Goal: Task Accomplishment & Management: Use online tool/utility

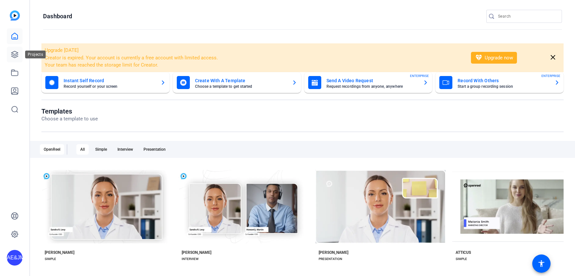
click at [14, 57] on icon at bounding box center [14, 54] width 7 height 7
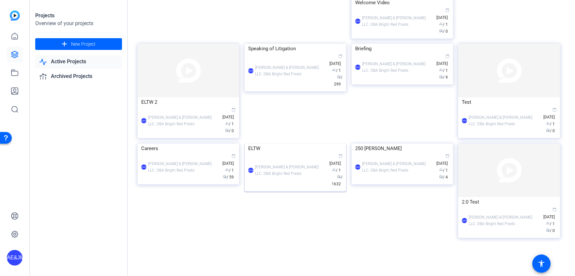
scroll to position [281, 0]
click at [290, 177] on div "[PERSON_NAME] & [PERSON_NAME] LLC. DBA Bright Red Pixels" at bounding box center [290, 170] width 71 height 13
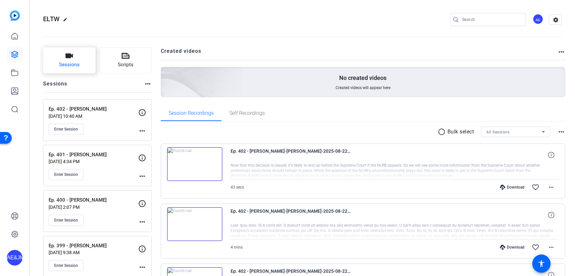
click at [75, 57] on button "Sessions" at bounding box center [69, 60] width 53 height 26
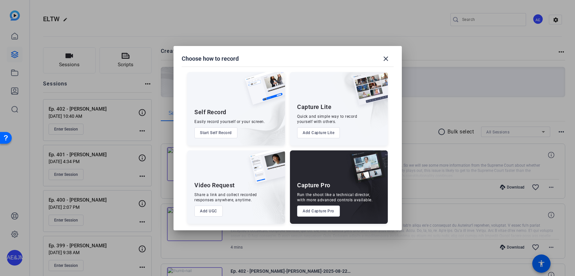
click at [314, 215] on button "Add Capture Pro" at bounding box center [318, 211] width 43 height 11
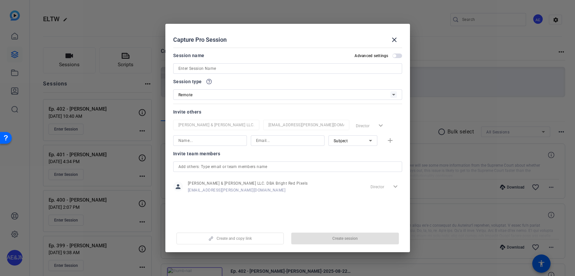
click at [185, 66] on input at bounding box center [287, 69] width 219 height 8
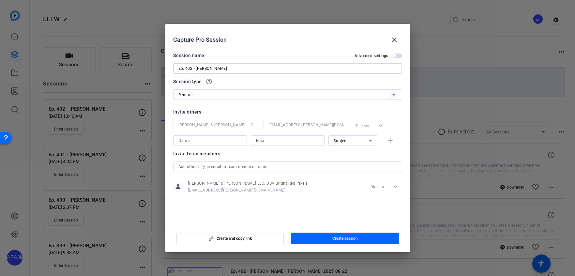
type input "Ep. 402 - [PERSON_NAME]"
click at [311, 236] on span "button" at bounding box center [345, 239] width 108 height 16
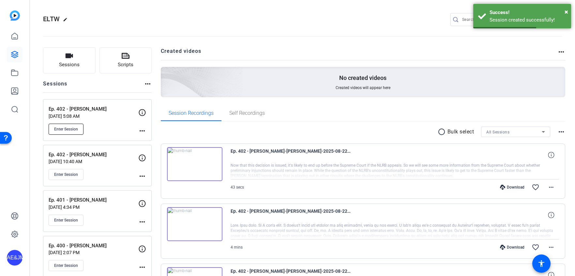
click at [71, 129] on span "Enter Session" at bounding box center [66, 129] width 24 height 5
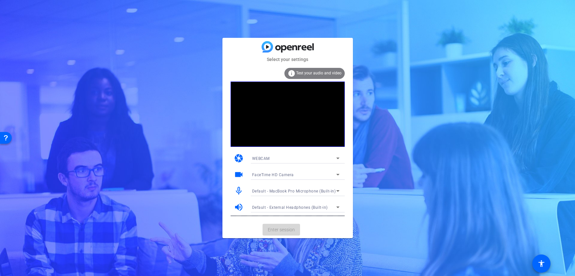
click at [294, 228] on mat-card-actions "Enter session" at bounding box center [287, 229] width 130 height 17
click at [294, 228] on span "Enter session" at bounding box center [281, 229] width 27 height 7
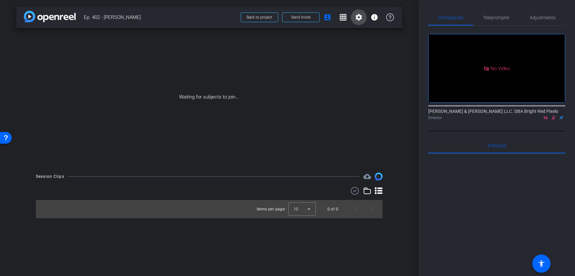
click at [360, 19] on mat-icon "settings" at bounding box center [359, 17] width 8 height 8
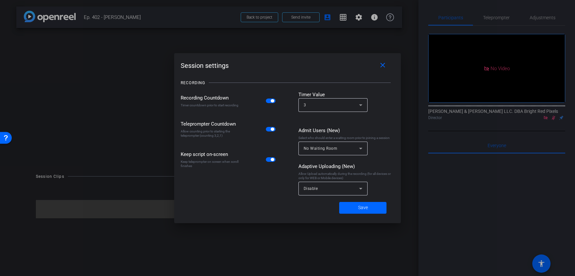
click at [0, 0] on span "button" at bounding box center [0, 0] width 0 height 0
click at [332, 195] on div "Disable" at bounding box center [333, 189] width 59 height 14
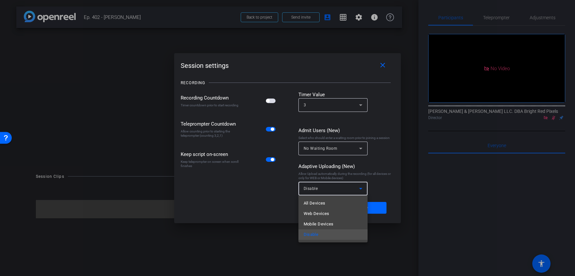
click at [331, 202] on mat-option "All Devices" at bounding box center [333, 203] width 69 height 10
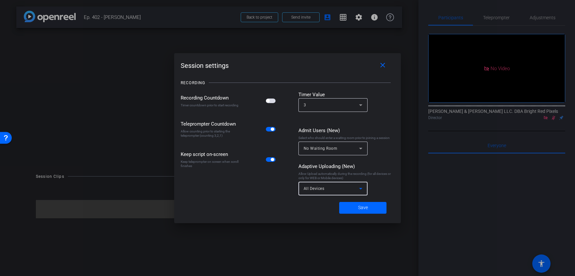
drag, startPoint x: 357, startPoint y: 207, endPoint x: 273, endPoint y: 37, distance: 189.8
click at [357, 207] on span at bounding box center [362, 208] width 47 height 16
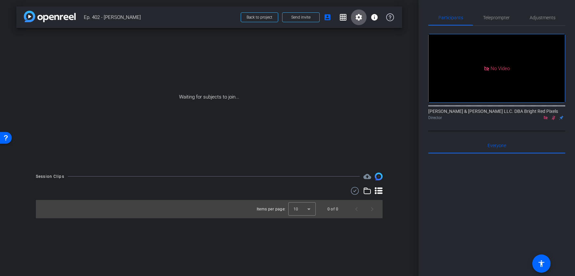
click at [357, 18] on mat-icon "settings" at bounding box center [359, 17] width 8 height 8
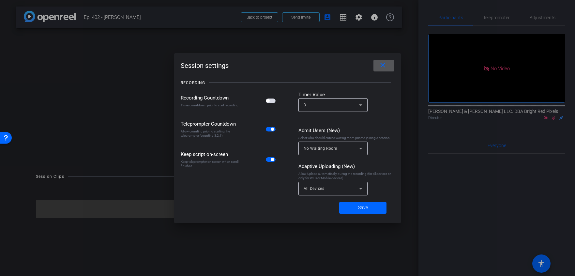
click at [307, 32] on div at bounding box center [287, 138] width 575 height 276
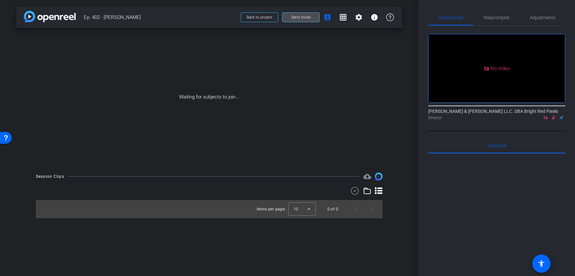
click at [298, 17] on span "Send invite" at bounding box center [300, 17] width 19 height 5
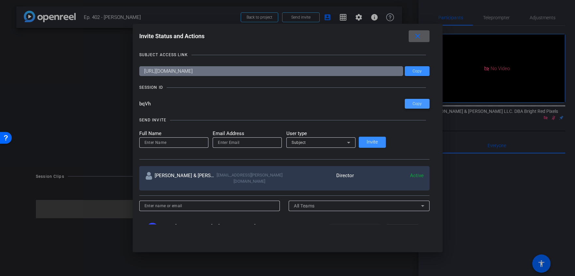
click at [405, 102] on span at bounding box center [417, 104] width 25 height 16
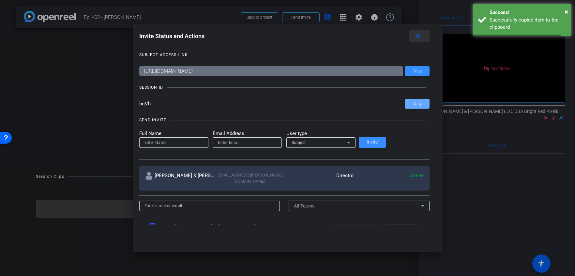
click at [414, 38] on mat-icon "close" at bounding box center [418, 36] width 8 height 8
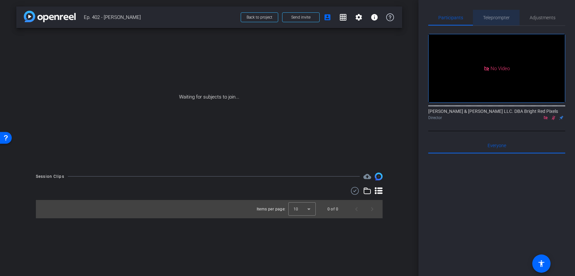
drag, startPoint x: 494, startPoint y: 17, endPoint x: 487, endPoint y: 119, distance: 103.0
click at [494, 17] on span "Teleprompter" at bounding box center [496, 17] width 27 height 5
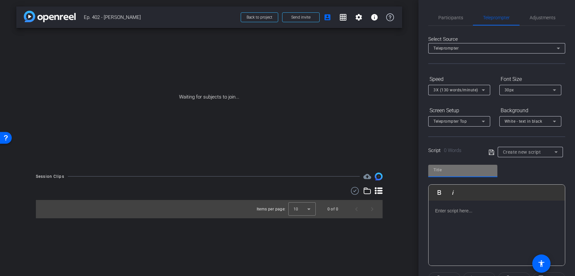
click at [453, 171] on input "text" at bounding box center [463, 170] width 59 height 8
type input "402"
click at [450, 90] on span "3X (130 words/minute)" at bounding box center [456, 90] width 45 height 5
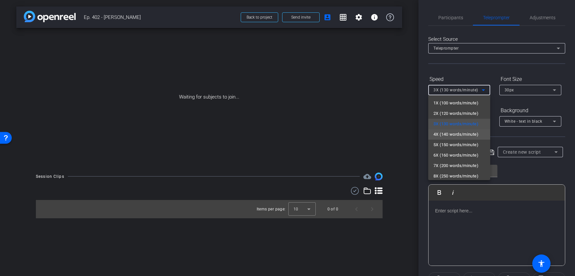
click at [440, 138] on span "4X (140 words/minute)" at bounding box center [456, 134] width 45 height 8
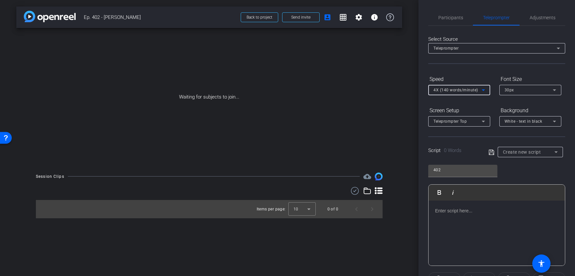
click at [523, 89] on div "30px" at bounding box center [529, 90] width 48 height 8
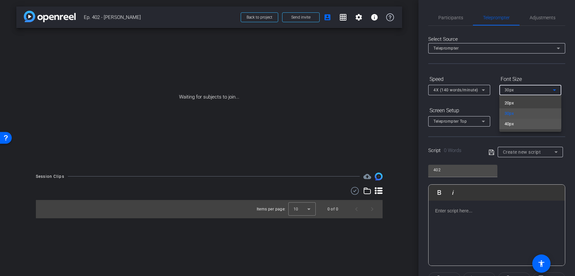
drag, startPoint x: 509, startPoint y: 121, endPoint x: 487, endPoint y: 121, distance: 21.9
click at [509, 121] on span "40px" at bounding box center [509, 124] width 9 height 8
click at [457, 123] on span "Teleprompter Top" at bounding box center [450, 121] width 33 height 5
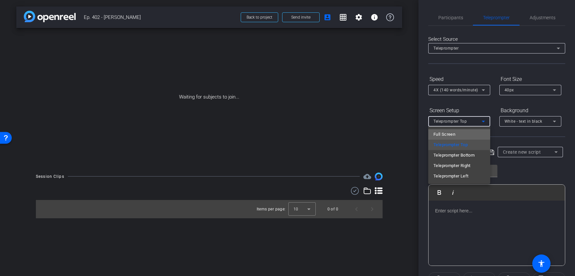
drag, startPoint x: 446, startPoint y: 131, endPoint x: 514, endPoint y: 121, distance: 68.6
click at [446, 131] on span "Full Screen" at bounding box center [445, 134] width 22 height 8
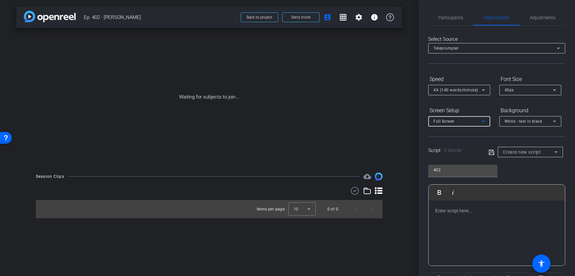
click at [525, 117] on mat-select "White - text in black" at bounding box center [531, 121] width 52 height 8
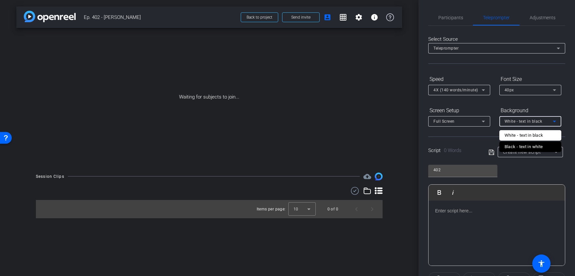
click at [510, 146] on div "Black - text in white" at bounding box center [524, 147] width 38 height 8
click at [467, 222] on div at bounding box center [497, 233] width 136 height 65
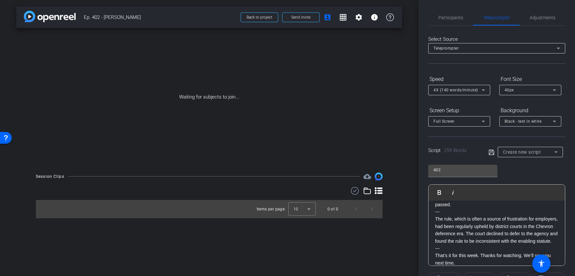
scroll to position [45, 0]
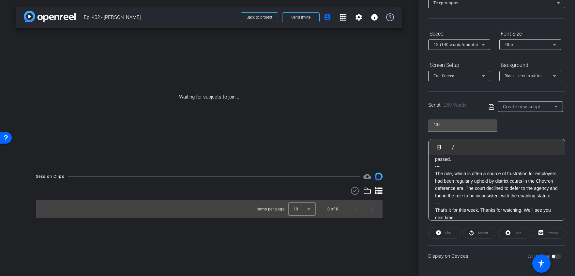
click at [491, 108] on icon at bounding box center [492, 107] width 6 height 8
click at [490, 108] on icon at bounding box center [492, 107] width 6 height 8
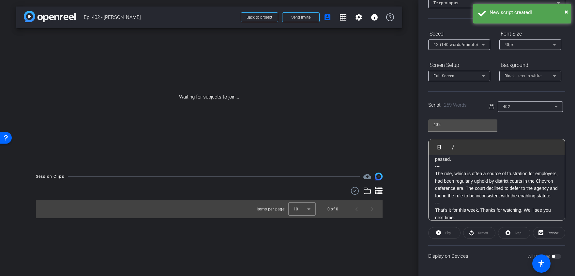
drag, startPoint x: 490, startPoint y: 108, endPoint x: 476, endPoint y: 172, distance: 65.5
click at [490, 108] on icon at bounding box center [492, 107] width 6 height 8
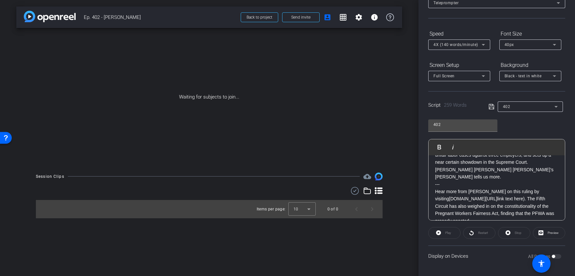
scroll to position [39, 0]
drag, startPoint x: 476, startPoint y: 193, endPoint x: 521, endPoint y: 194, distance: 44.7
click at [521, 194] on p "Hear more from Erin on this ruling by visiting ebglaw.com/(include link text he…" at bounding box center [496, 206] width 123 height 37
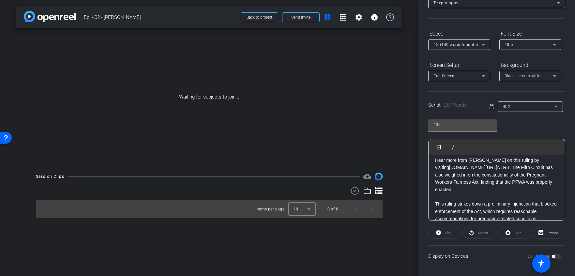
scroll to position [69, 0]
drag, startPoint x: 476, startPoint y: 162, endPoint x: 491, endPoint y: 180, distance: 23.9
click at [476, 162] on p "Hear more from Erin on this ruling by visiting ebglaw.com/ NLRB . The Fifth Cir…" at bounding box center [496, 176] width 123 height 37
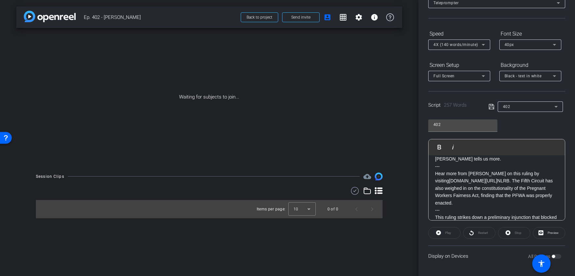
scroll to position [53, 0]
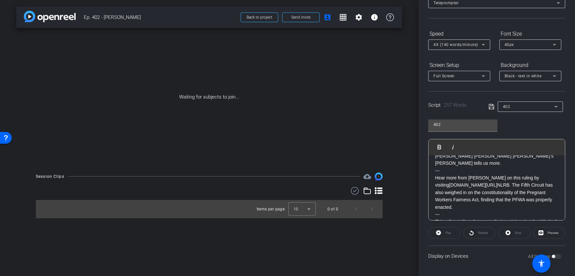
click at [492, 103] on icon at bounding box center [492, 107] width 6 height 8
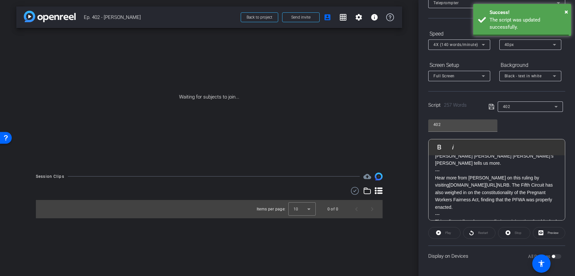
click at [492, 103] on icon at bounding box center [492, 107] width 6 height 8
click at [490, 105] on icon at bounding box center [492, 107] width 6 height 8
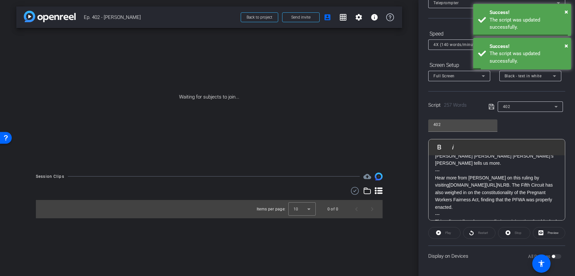
click at [490, 105] on icon at bounding box center [492, 107] width 6 height 8
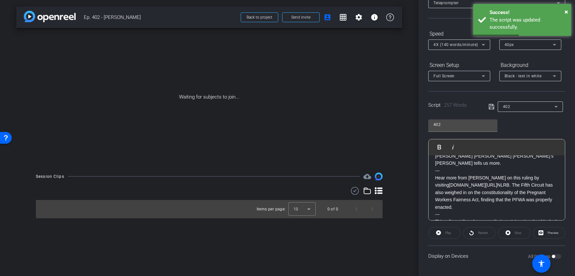
click at [493, 107] on icon at bounding box center [492, 107] width 6 height 8
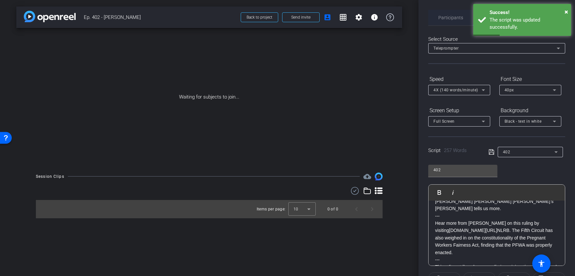
click at [446, 18] on span "Participants" at bounding box center [450, 17] width 25 height 5
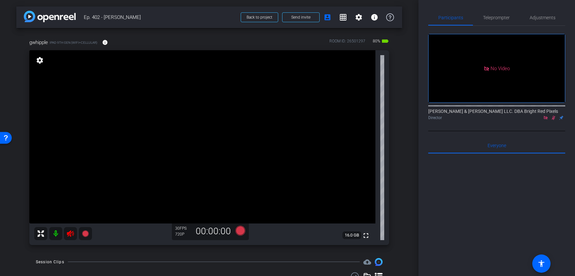
click at [71, 237] on icon at bounding box center [70, 233] width 7 height 7
click at [553, 115] on icon at bounding box center [553, 117] width 5 height 5
click at [545, 15] on span "Adjustments" at bounding box center [543, 17] width 26 height 5
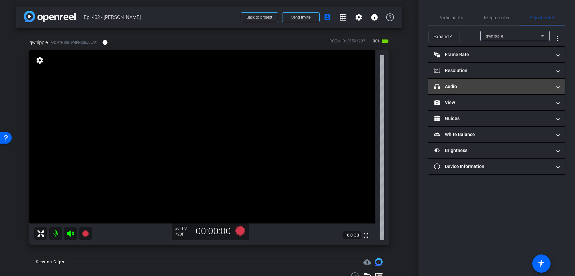
click at [483, 86] on mat-panel-title "headphone icon Audio" at bounding box center [492, 86] width 117 height 7
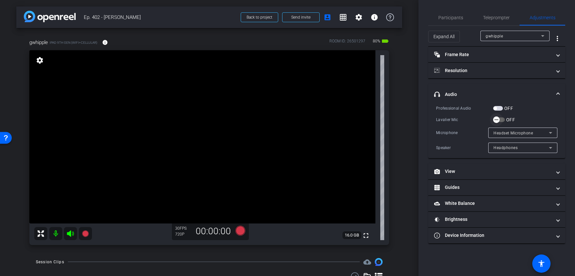
drag, startPoint x: 498, startPoint y: 109, endPoint x: 499, endPoint y: 114, distance: 5.7
click at [498, 109] on span "button" at bounding box center [498, 108] width 10 height 5
click at [499, 118] on span "button" at bounding box center [496, 119] width 7 height 7
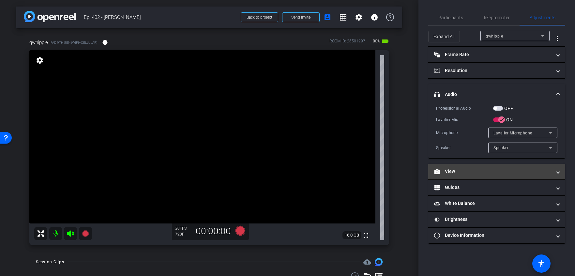
drag, startPoint x: 498, startPoint y: 171, endPoint x: 464, endPoint y: 171, distance: 34.3
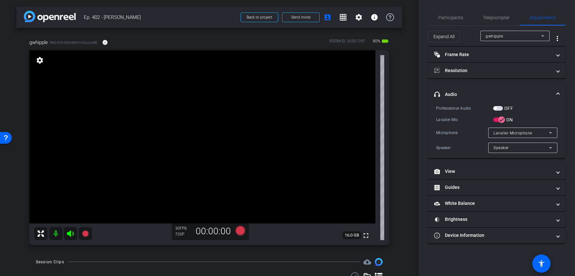
click at [496, 109] on span "button" at bounding box center [495, 108] width 3 height 3
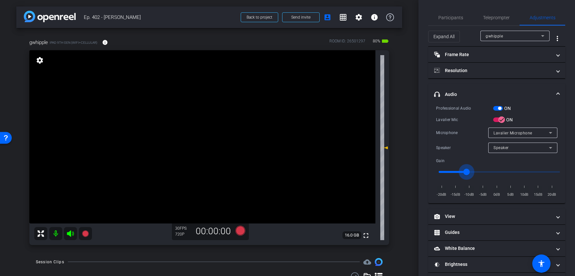
type input "-11"
click at [468, 172] on input "range" at bounding box center [499, 172] width 135 height 14
click at [501, 20] on span "Teleprompter" at bounding box center [496, 17] width 27 height 5
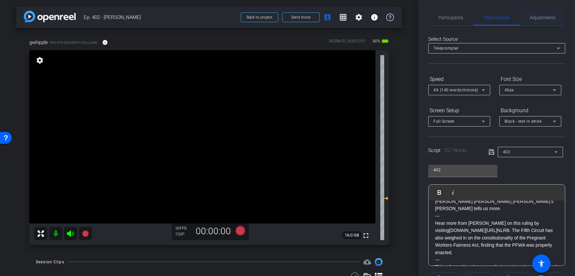
click at [530, 20] on span "Adjustments" at bounding box center [543, 17] width 26 height 5
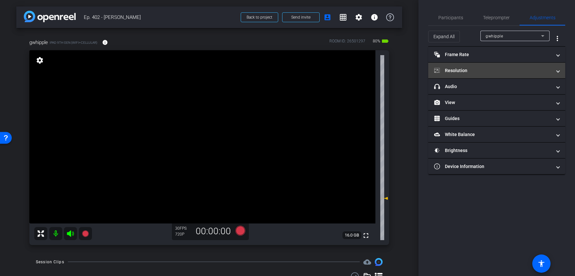
click at [470, 70] on mat-panel-title "Resolution" at bounding box center [492, 70] width 117 height 7
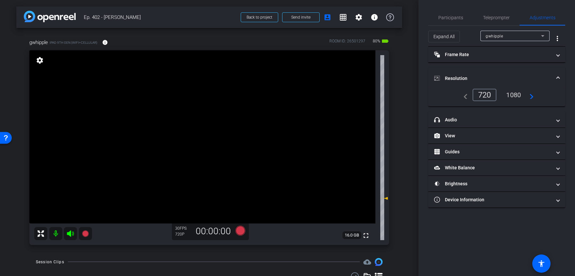
click at [522, 95] on div "1080" at bounding box center [513, 94] width 24 height 11
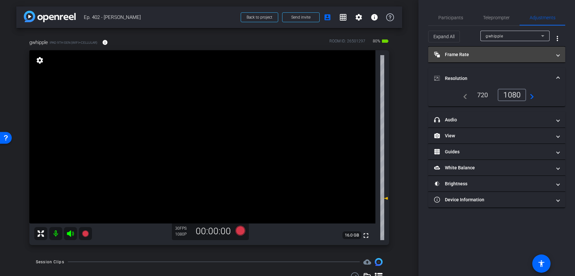
click at [450, 49] on mat-expansion-panel-header "Frame Rate Frame Rate" at bounding box center [496, 55] width 137 height 16
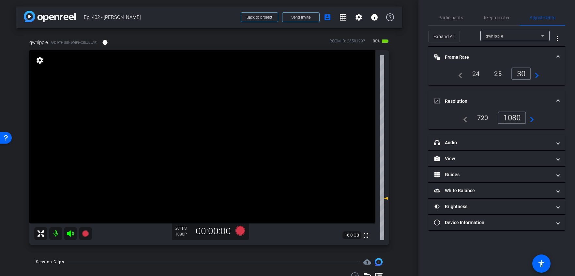
click at [470, 54] on mat-panel-title "Frame Rate Frame Rate" at bounding box center [492, 57] width 117 height 7
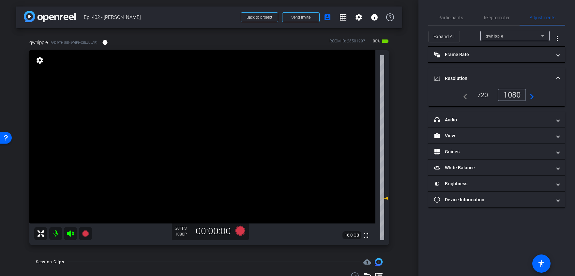
click at [473, 77] on mat-panel-title "Resolution" at bounding box center [492, 78] width 117 height 7
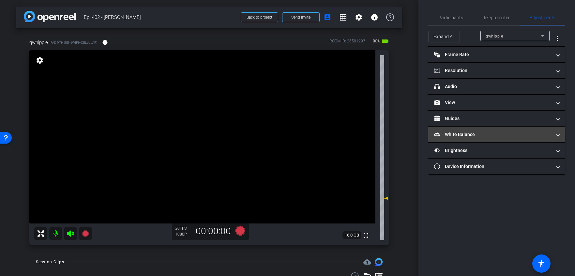
click at [488, 132] on mat-panel-title "White Balance White Balance" at bounding box center [492, 134] width 117 height 7
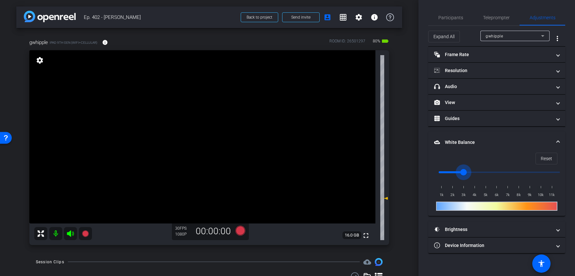
drag, startPoint x: 441, startPoint y: 174, endPoint x: 466, endPoint y: 173, distance: 25.1
click at [466, 173] on input "range" at bounding box center [499, 172] width 135 height 14
drag, startPoint x: 465, startPoint y: 172, endPoint x: 459, endPoint y: 172, distance: 6.2
click at [459, 172] on input "range" at bounding box center [499, 172] width 135 height 14
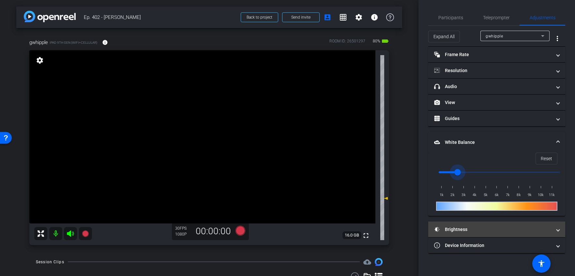
click at [473, 227] on mat-panel-title "Brightness" at bounding box center [492, 229] width 117 height 7
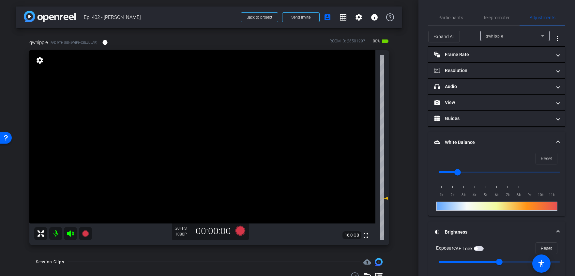
scroll to position [37, 0]
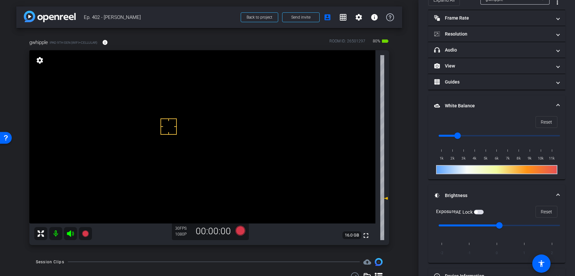
click at [479, 213] on span "button" at bounding box center [479, 212] width 10 height 5
click at [452, 135] on input "range" at bounding box center [499, 136] width 135 height 14
click at [455, 135] on input "range" at bounding box center [499, 136] width 135 height 14
click at [454, 135] on input "range" at bounding box center [499, 136] width 135 height 14
click at [471, 136] on input "range" at bounding box center [499, 136] width 135 height 14
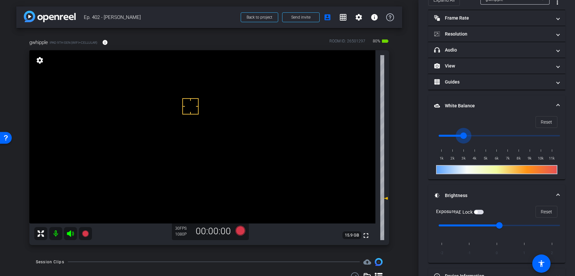
drag, startPoint x: 467, startPoint y: 136, endPoint x: 461, endPoint y: 136, distance: 5.5
click at [461, 136] on input "range" at bounding box center [499, 136] width 135 height 14
click at [457, 136] on input "range" at bounding box center [499, 136] width 135 height 14
click at [451, 135] on input "range" at bounding box center [499, 136] width 135 height 14
click at [455, 136] on input "range" at bounding box center [499, 136] width 135 height 14
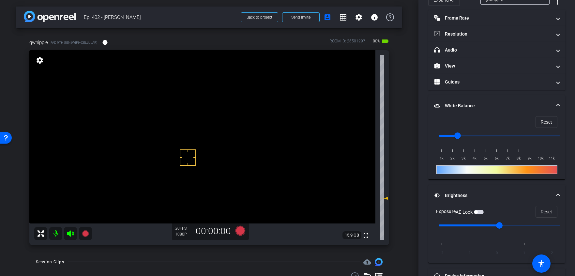
click at [480, 211] on span "button" at bounding box center [479, 212] width 10 height 5
click at [451, 136] on input "range" at bounding box center [499, 136] width 135 height 14
type input "2500"
click at [457, 136] on input "range" at bounding box center [499, 136] width 135 height 14
click at [478, 213] on span "button" at bounding box center [479, 212] width 10 height 5
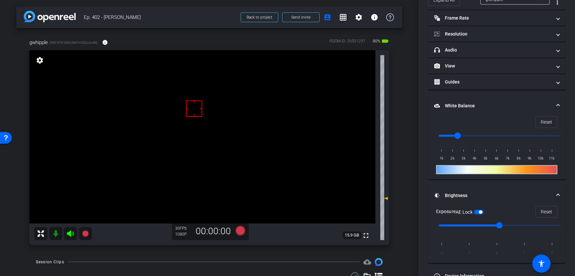
scroll to position [0, 0]
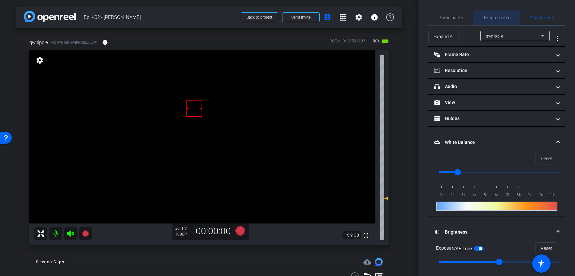
click at [495, 15] on span "Teleprompter" at bounding box center [496, 17] width 27 height 5
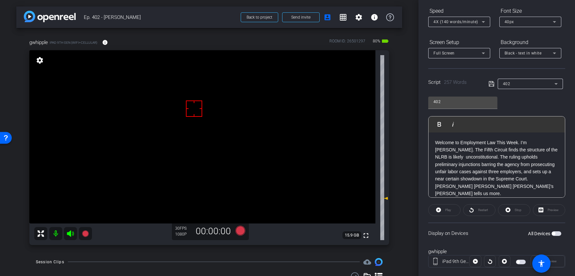
scroll to position [81, 0]
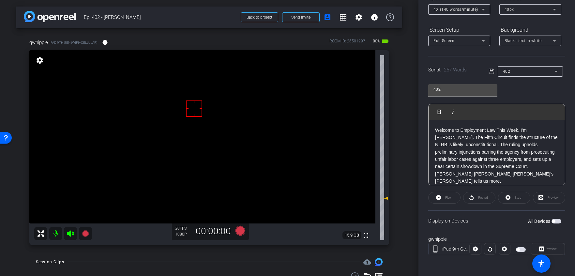
click at [518, 250] on span "button" at bounding box center [517, 249] width 3 height 3
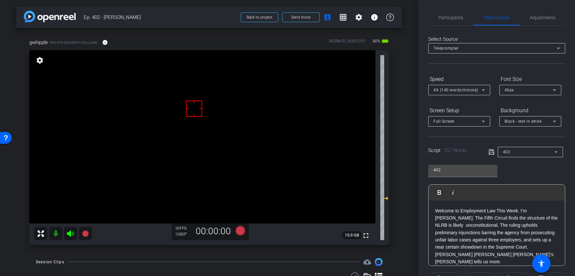
click at [452, 217] on p "Welcome to Employment Law This Week. I’m George Whipple. The Fifth Circuit find…" at bounding box center [496, 236] width 123 height 58
click at [238, 233] on icon at bounding box center [240, 231] width 10 height 10
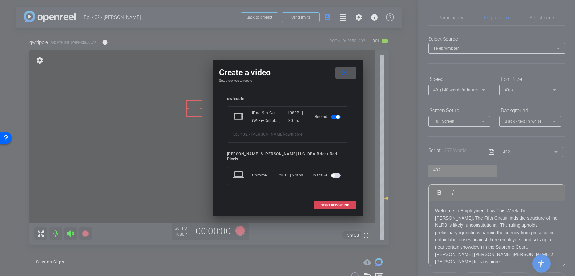
click at [329, 204] on span "START RECORDING" at bounding box center [335, 205] width 29 height 3
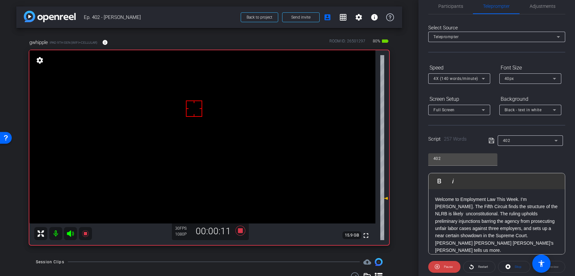
scroll to position [16, 0]
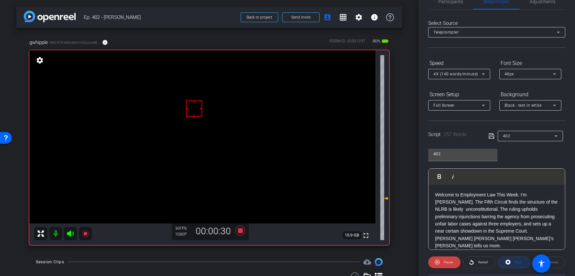
click at [520, 262] on span "Stop" at bounding box center [518, 262] width 7 height 4
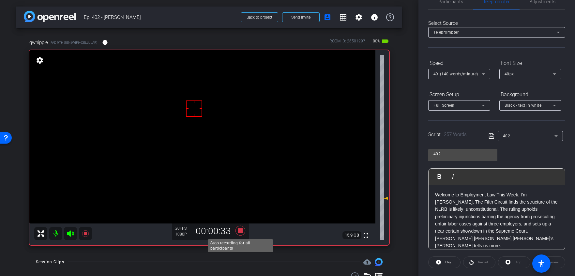
click at [240, 231] on icon at bounding box center [240, 231] width 10 height 10
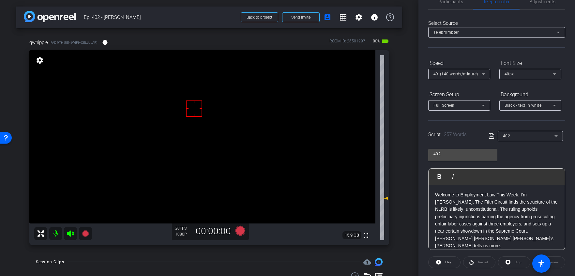
click at [396, 212] on div "gwhipple iPad 9th Gen (WiFi+Cellular) info ROOM ID: 26501297 80% battery_std fu…" at bounding box center [209, 139] width 386 height 223
click at [398, 212] on div "gwhipple iPad 9th Gen (WiFi+Cellular) info ROOM ID: 26501297 80% battery_std fu…" at bounding box center [209, 139] width 386 height 223
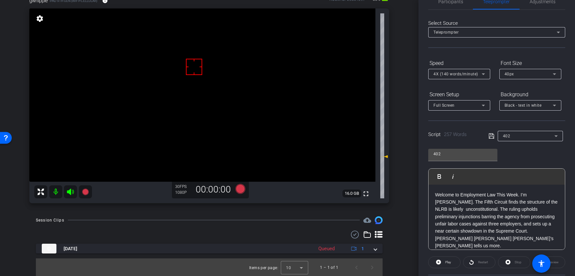
scroll to position [0, 0]
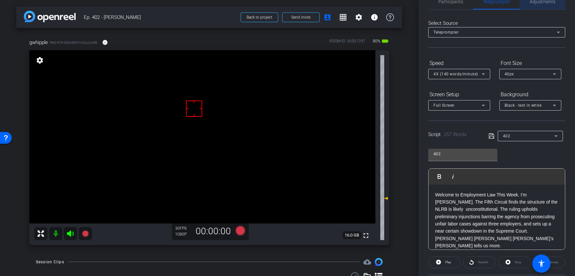
click at [536, 5] on span "Adjustments" at bounding box center [543, 2] width 26 height 16
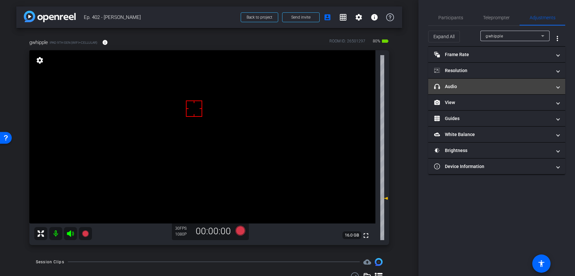
click at [479, 84] on mat-panel-title "headphone icon Audio" at bounding box center [492, 86] width 117 height 7
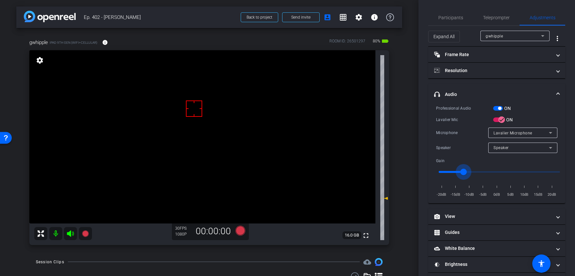
type input "-12"
click at [464, 172] on input "range" at bounding box center [499, 172] width 135 height 14
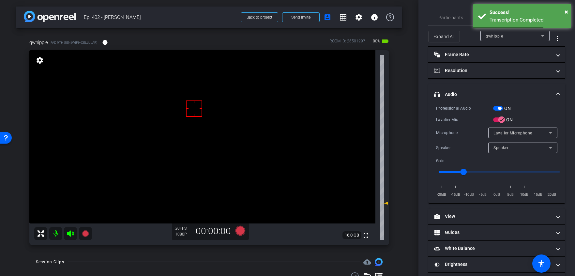
click at [489, 93] on mat-panel-title "headphone icon Audio" at bounding box center [492, 94] width 117 height 7
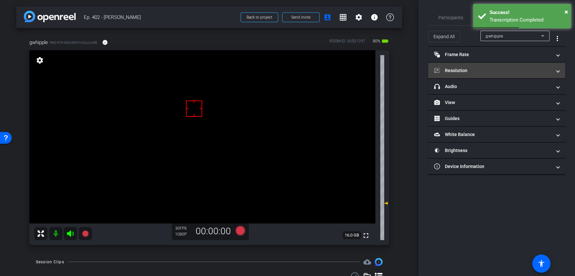
click at [460, 69] on mat-panel-title "Resolution" at bounding box center [492, 70] width 117 height 7
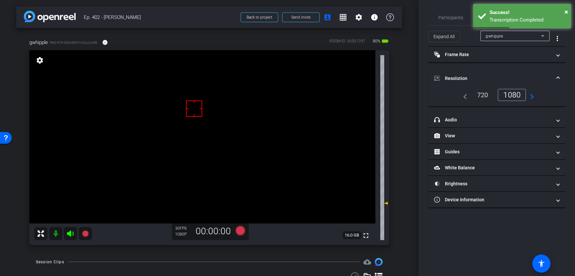
click at [464, 71] on mat-expansion-panel-header "Resolution" at bounding box center [496, 78] width 137 height 21
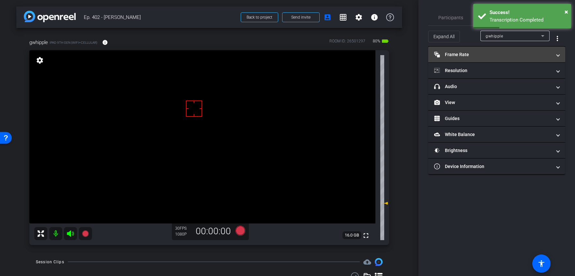
click at [462, 54] on mat-panel-title "Frame Rate Frame Rate" at bounding box center [492, 54] width 117 height 7
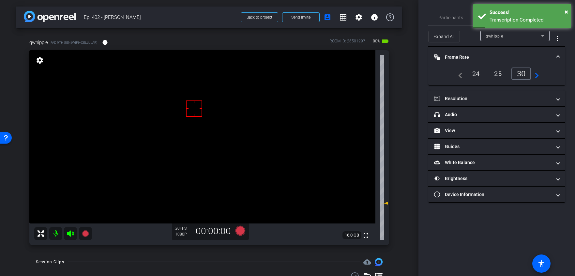
click at [462, 56] on mat-panel-title "Frame Rate Frame Rate" at bounding box center [492, 57] width 117 height 7
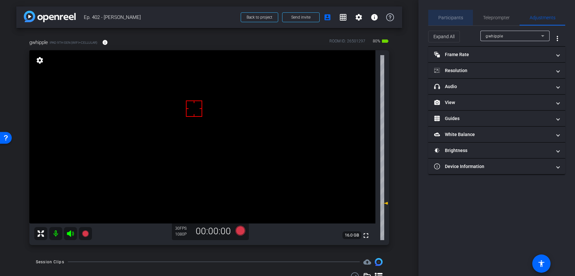
click at [453, 16] on span "Participants" at bounding box center [450, 17] width 25 height 5
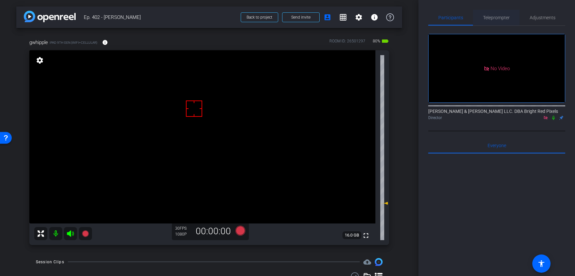
click at [485, 17] on span "Teleprompter" at bounding box center [496, 17] width 27 height 5
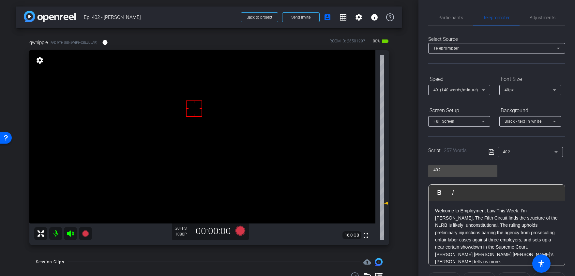
click at [242, 233] on icon at bounding box center [240, 231] width 10 height 10
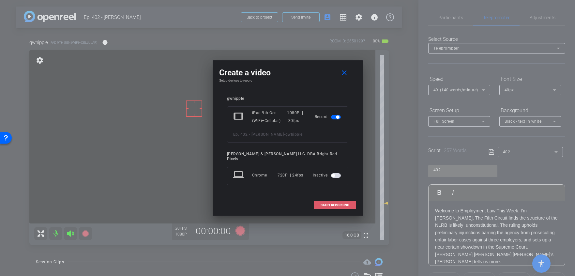
click at [325, 204] on span "START RECORDING" at bounding box center [335, 205] width 29 height 3
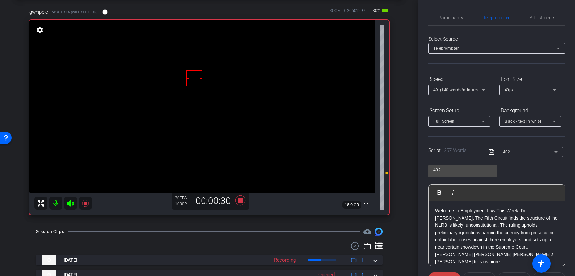
scroll to position [48, 0]
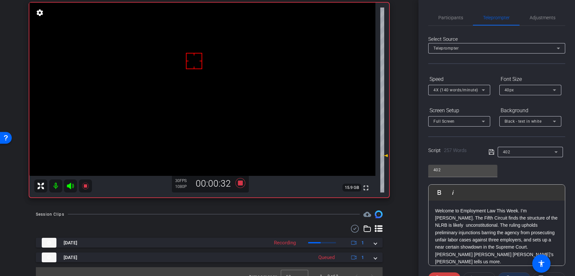
click at [508, 274] on span at bounding box center [514, 278] width 32 height 16
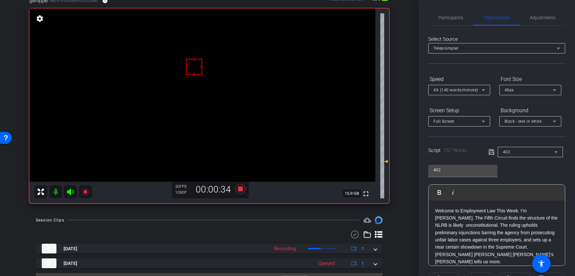
scroll to position [57, 0]
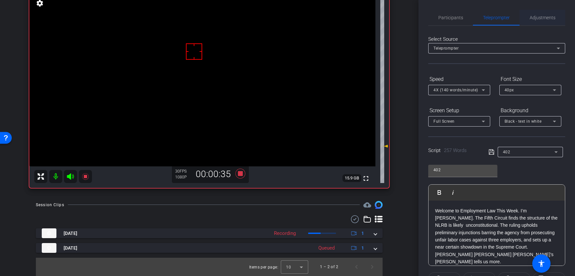
click at [541, 17] on span "Adjustments" at bounding box center [543, 17] width 26 height 5
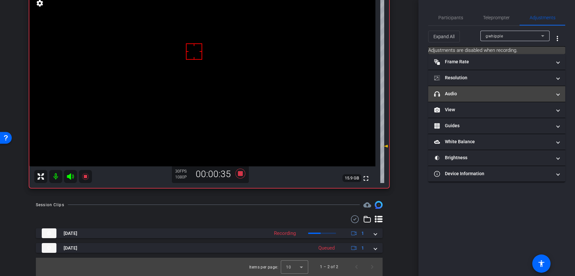
click at [473, 92] on mat-panel-title "headphone icon Audio" at bounding box center [492, 93] width 117 height 7
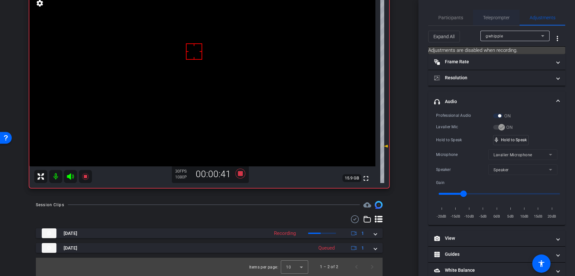
drag, startPoint x: 489, startPoint y: 18, endPoint x: 487, endPoint y: 22, distance: 4.8
click at [489, 18] on span "Teleprompter" at bounding box center [496, 17] width 27 height 5
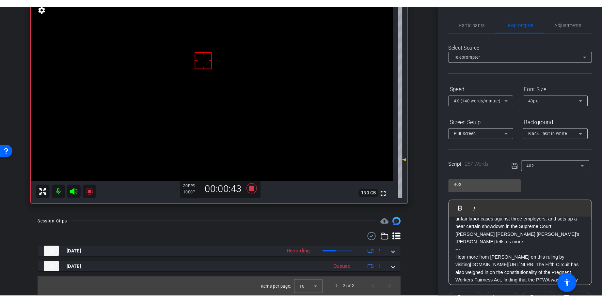
scroll to position [76, 0]
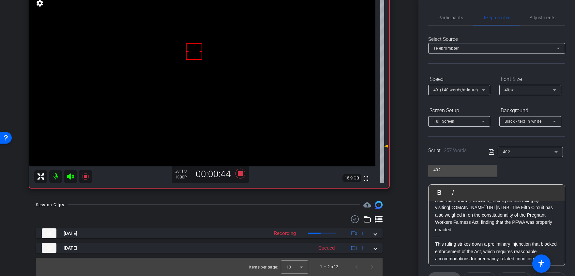
click at [441, 275] on icon at bounding box center [438, 278] width 5 height 8
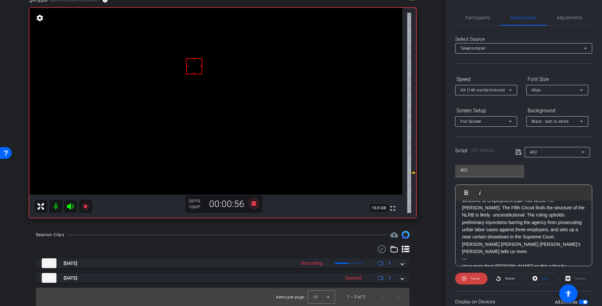
scroll to position [9, 0]
click at [539, 276] on span at bounding box center [541, 278] width 32 height 16
click at [267, 239] on div "Session Clips cloud_upload Aug 24, 2025 Recording 1 Aug 24, 2025 Queued 1 Items…" at bounding box center [222, 268] width 413 height 75
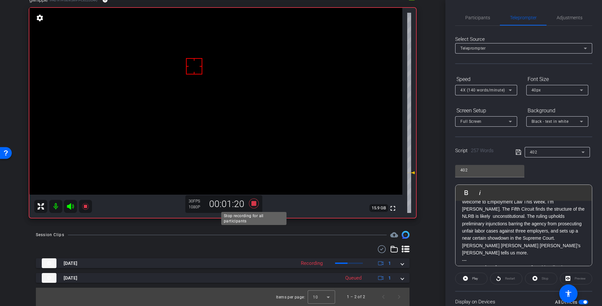
click at [253, 202] on icon at bounding box center [254, 203] width 10 height 10
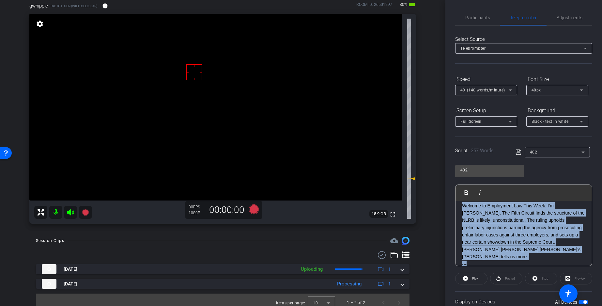
scroll to position [0, 0]
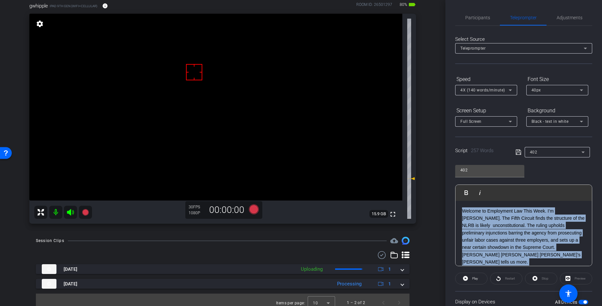
drag, startPoint x: 477, startPoint y: 253, endPoint x: 466, endPoint y: 203, distance: 51.7
click at [441, 187] on div "arrow_back Ep. 402 - George Back to project Send invite account_box grid_on set…" at bounding box center [301, 153] width 602 height 306
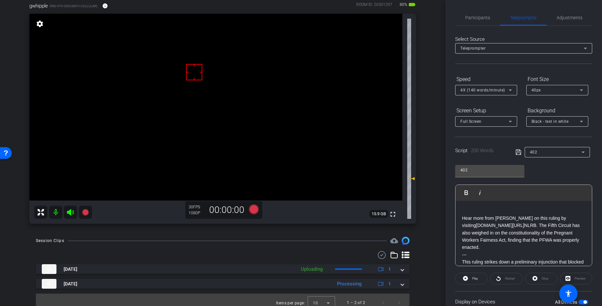
click at [462, 219] on p "Hear more from Erin on this ruling by visiting ebglaw.com/ NLRB. The Fifth Circ…" at bounding box center [523, 232] width 123 height 37
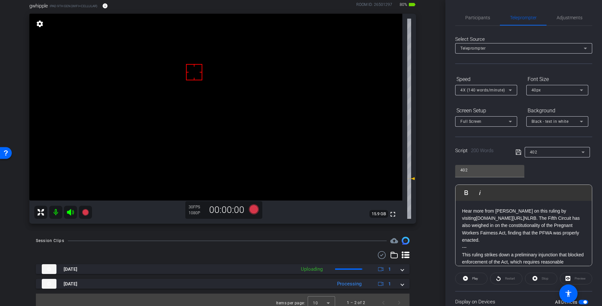
click at [516, 150] on icon at bounding box center [518, 152] width 6 height 8
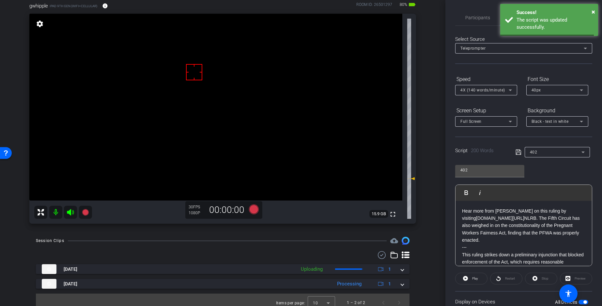
click at [516, 150] on icon at bounding box center [518, 152] width 6 height 8
drag, startPoint x: 517, startPoint y: 150, endPoint x: 512, endPoint y: 164, distance: 14.1
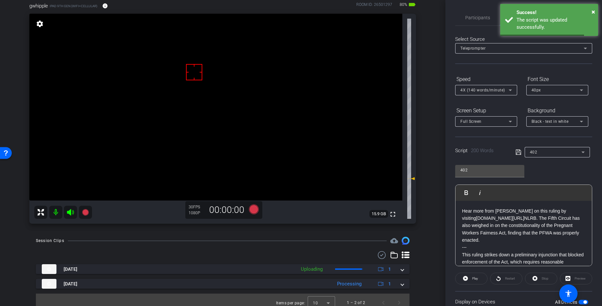
click at [517, 150] on icon at bounding box center [517, 151] width 5 height 5
click at [462, 276] on span at bounding box center [471, 278] width 32 height 16
click at [540, 276] on span "Stop" at bounding box center [544, 278] width 8 height 9
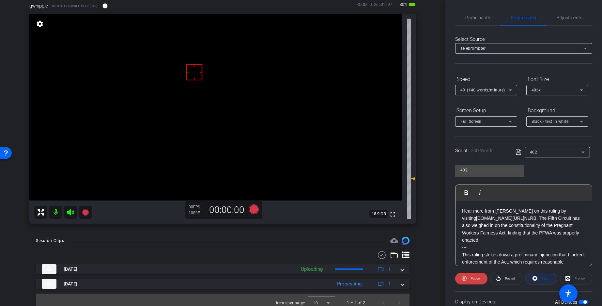
click at [540, 276] on div "Stop" at bounding box center [541, 278] width 32 height 12
click at [519, 152] on icon at bounding box center [517, 151] width 5 height 5
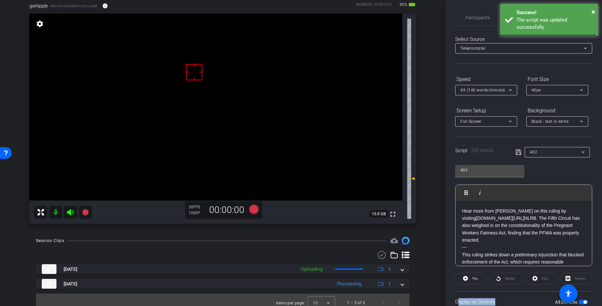
click at [519, 152] on icon at bounding box center [517, 151] width 5 height 5
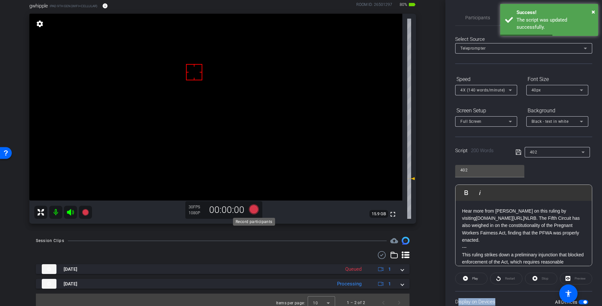
click at [255, 210] on icon at bounding box center [254, 209] width 10 height 10
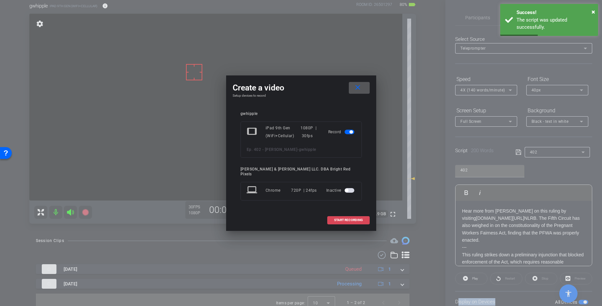
click at [342, 218] on span "START RECORDING" at bounding box center [348, 219] width 29 height 3
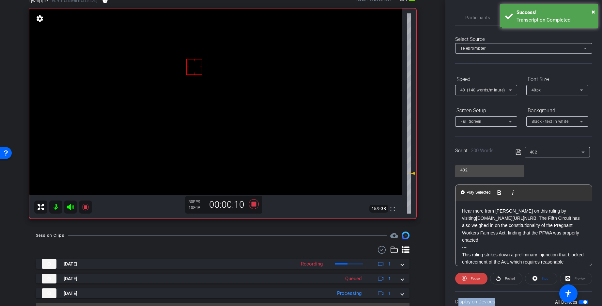
scroll to position [43, 0]
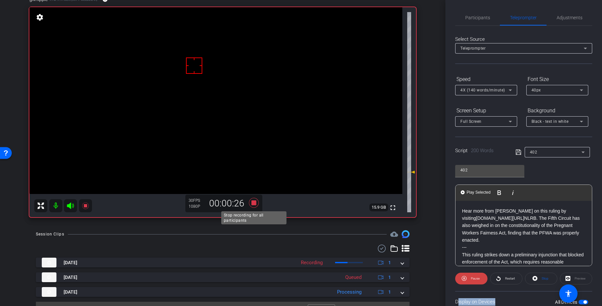
click at [253, 204] on icon at bounding box center [254, 203] width 10 height 10
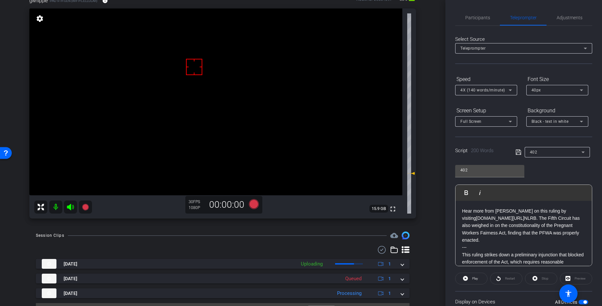
click at [424, 208] on div "gwhipple iPad 9th Gen (WiFi+Cellular) info ROOM ID: 26501297 80% battery_std fu…" at bounding box center [222, 105] width 413 height 238
click at [252, 205] on icon at bounding box center [254, 204] width 10 height 10
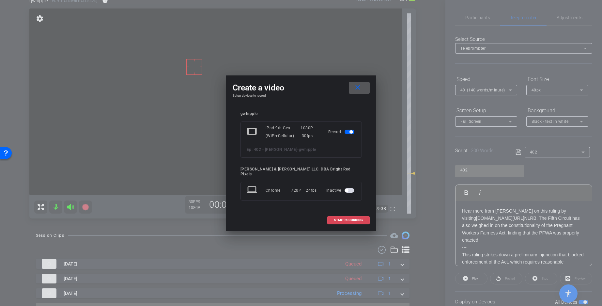
click at [352, 220] on span at bounding box center [349, 220] width 42 height 16
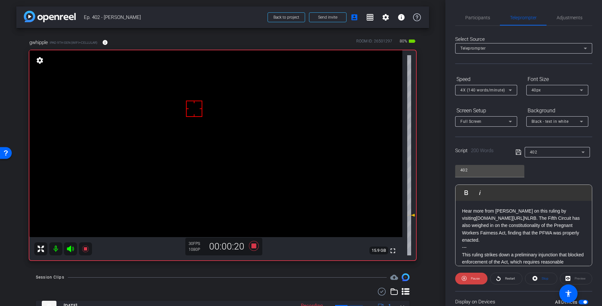
scroll to position [0, 0]
click at [254, 246] on icon at bounding box center [254, 246] width 10 height 10
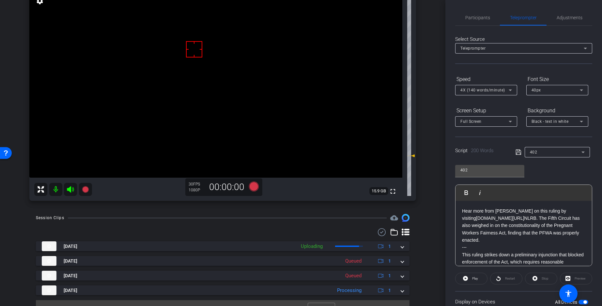
scroll to position [64, 0]
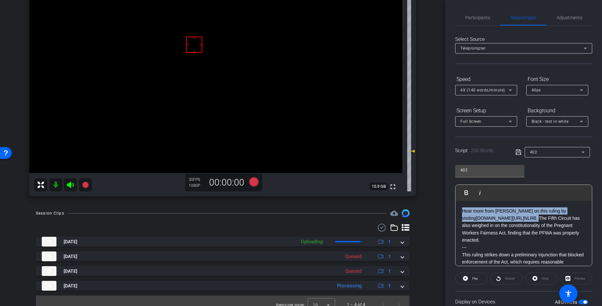
drag, startPoint x: 503, startPoint y: 218, endPoint x: 448, endPoint y: 205, distance: 56.5
click at [448, 205] on div "Participants Teleprompter Adjustments Adam Elend & Jeff Marks LLC. DBA Bright R…" at bounding box center [523, 153] width 157 height 306
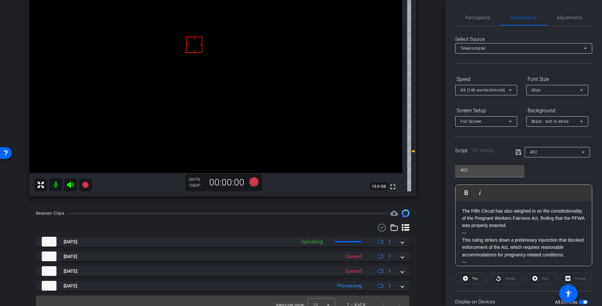
click at [516, 150] on icon at bounding box center [518, 152] width 6 height 8
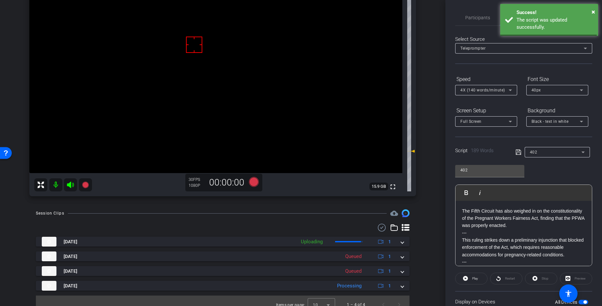
click at [516, 150] on icon at bounding box center [518, 152] width 6 height 8
click at [517, 150] on icon at bounding box center [517, 151] width 5 height 5
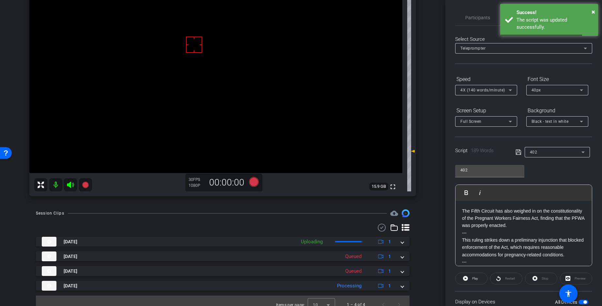
drag, startPoint x: 516, startPoint y: 150, endPoint x: 471, endPoint y: 255, distance: 114.5
click at [516, 150] on icon at bounding box center [518, 152] width 6 height 8
click at [468, 276] on span at bounding box center [471, 278] width 32 height 16
click at [546, 276] on span "Stop" at bounding box center [545, 278] width 7 height 4
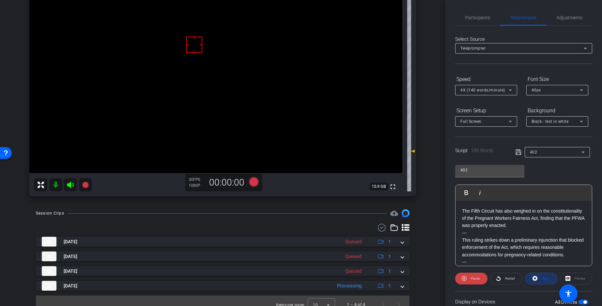
click at [546, 276] on div "Stop" at bounding box center [541, 278] width 32 height 12
click at [518, 151] on icon at bounding box center [517, 151] width 5 height 5
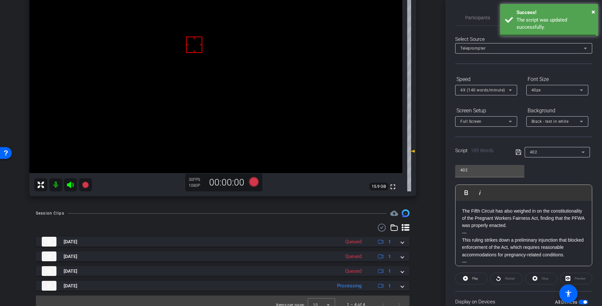
click at [518, 151] on icon at bounding box center [517, 151] width 5 height 5
click at [517, 151] on icon at bounding box center [517, 151] width 5 height 5
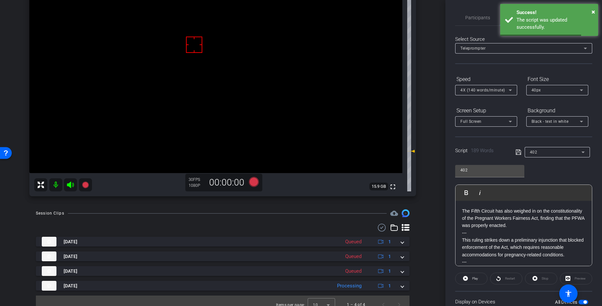
click at [517, 151] on icon at bounding box center [517, 151] width 5 height 5
click at [518, 151] on icon at bounding box center [517, 151] width 5 height 5
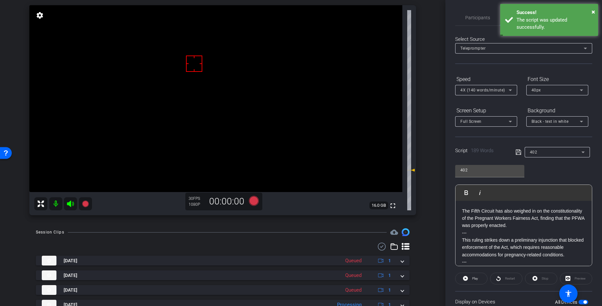
scroll to position [34, 0]
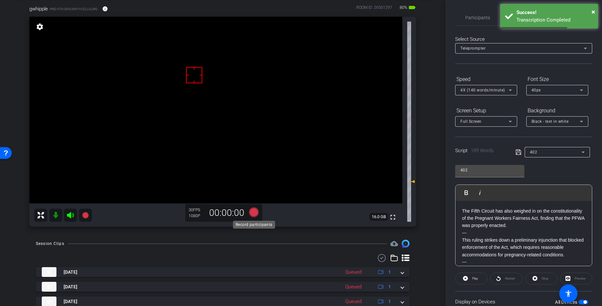
click at [253, 211] on icon at bounding box center [254, 212] width 10 height 10
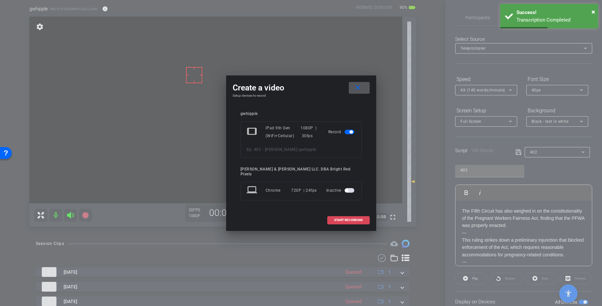
click at [332, 216] on span at bounding box center [349, 220] width 42 height 16
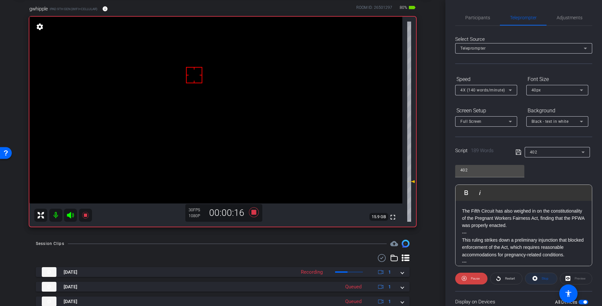
click at [548, 276] on span "Stop" at bounding box center [544, 278] width 8 height 9
drag, startPoint x: 572, startPoint y: 16, endPoint x: 568, endPoint y: 19, distance: 4.9
click at [572, 16] on span "Adjustments" at bounding box center [570, 17] width 26 height 5
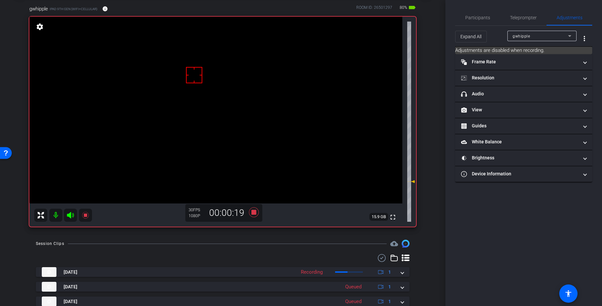
drag, startPoint x: 491, startPoint y: 90, endPoint x: 548, endPoint y: 131, distance: 69.6
click at [491, 90] on mat-expansion-panel-header "headphone icon Audio" at bounding box center [523, 94] width 137 height 16
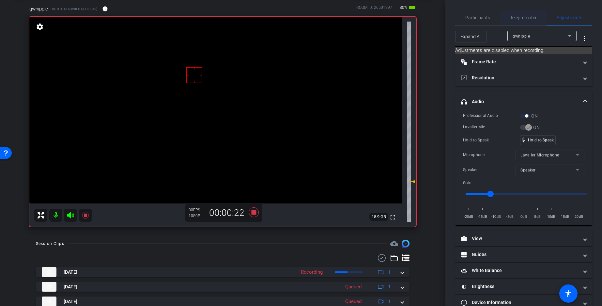
click at [520, 20] on span "Teleprompter" at bounding box center [523, 17] width 27 height 5
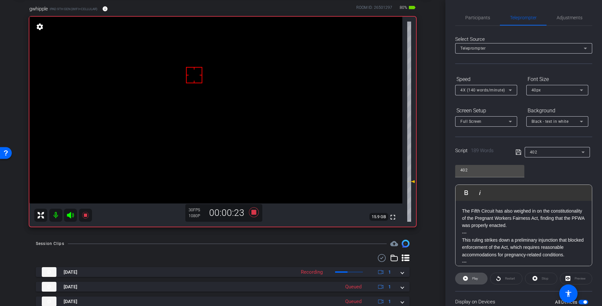
drag, startPoint x: 477, startPoint y: 278, endPoint x: 447, endPoint y: 209, distance: 75.0
click at [477, 276] on span "Play" at bounding box center [475, 278] width 6 height 4
click at [256, 215] on icon at bounding box center [254, 212] width 16 height 12
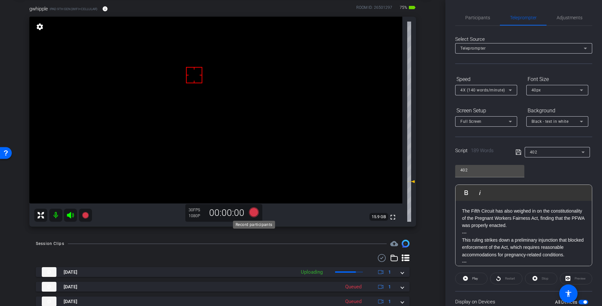
click at [254, 214] on icon at bounding box center [254, 212] width 10 height 10
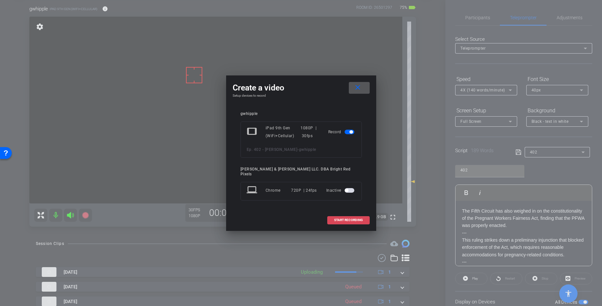
click at [355, 218] on span "START RECORDING" at bounding box center [348, 219] width 29 height 3
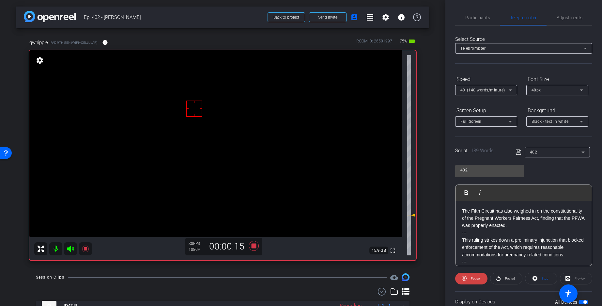
scroll to position [1, 0]
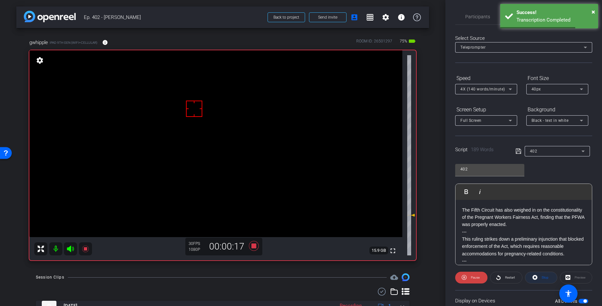
click at [546, 276] on span "Stop" at bounding box center [545, 277] width 7 height 4
click at [253, 246] on icon at bounding box center [254, 246] width 10 height 10
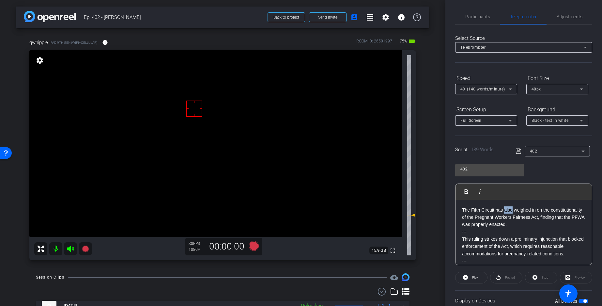
drag, startPoint x: 504, startPoint y: 210, endPoint x: 512, endPoint y: 211, distance: 8.5
click at [512, 211] on p "The Fifth Circuit has also weighed in on the constitutionality of the Pregnant …" at bounding box center [523, 217] width 123 height 22
drag, startPoint x: 505, startPoint y: 210, endPoint x: 511, endPoint y: 218, distance: 9.3
click at [505, 210] on p "The Fifth Circuit has weighed in on the constitutionality of the Pregnant Worke…" at bounding box center [523, 217] width 123 height 22
click at [517, 149] on icon at bounding box center [517, 150] width 5 height 5
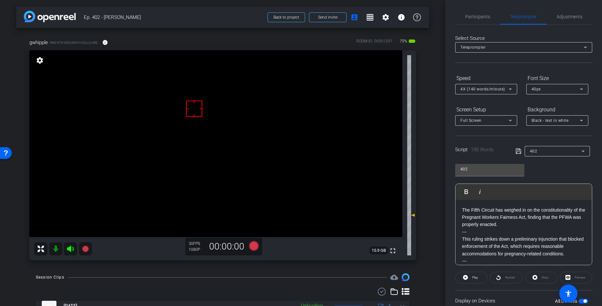
click at [517, 149] on icon at bounding box center [518, 151] width 6 height 8
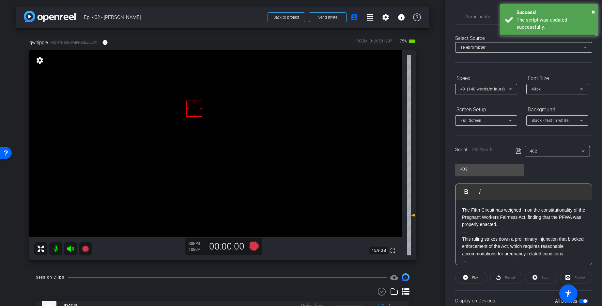
click at [517, 149] on icon at bounding box center [518, 151] width 6 height 8
click at [476, 276] on span "Play" at bounding box center [475, 277] width 6 height 4
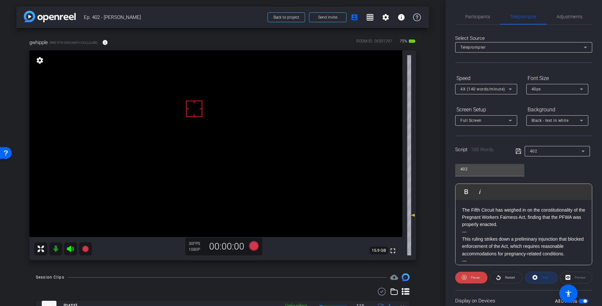
click at [544, 276] on span "Stop" at bounding box center [544, 277] width 8 height 9
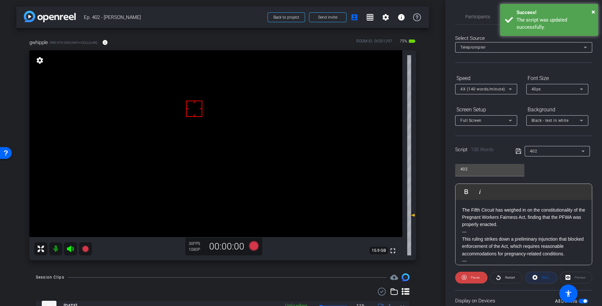
click at [545, 276] on div "Stop" at bounding box center [541, 277] width 32 height 12
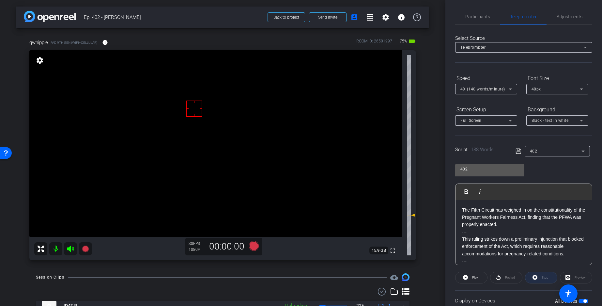
drag, startPoint x: 545, startPoint y: 279, endPoint x: 514, endPoint y: 165, distance: 117.5
click at [545, 276] on div "Stop" at bounding box center [541, 277] width 32 height 12
click at [515, 150] on icon at bounding box center [518, 151] width 6 height 8
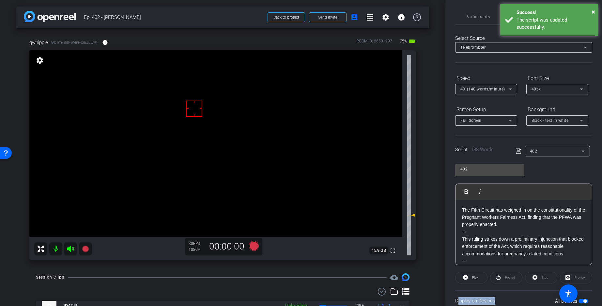
click at [516, 150] on icon at bounding box center [518, 151] width 6 height 8
click at [517, 150] on icon at bounding box center [518, 151] width 6 height 8
click at [517, 150] on icon at bounding box center [517, 150] width 5 height 5
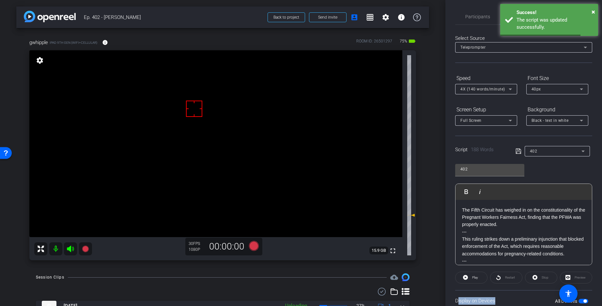
click at [517, 150] on icon at bounding box center [517, 150] width 5 height 5
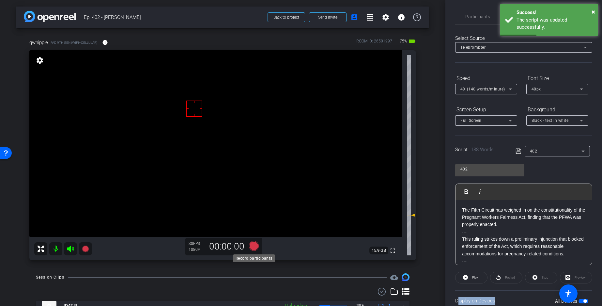
click at [253, 244] on icon at bounding box center [254, 246] width 10 height 10
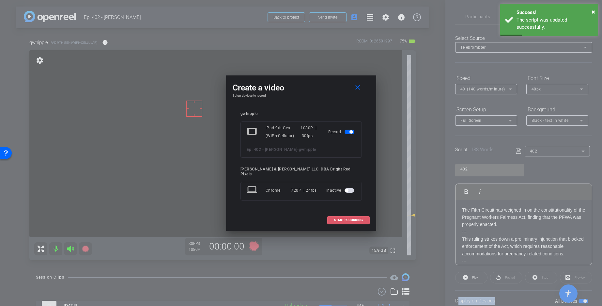
click at [350, 214] on span at bounding box center [349, 220] width 42 height 16
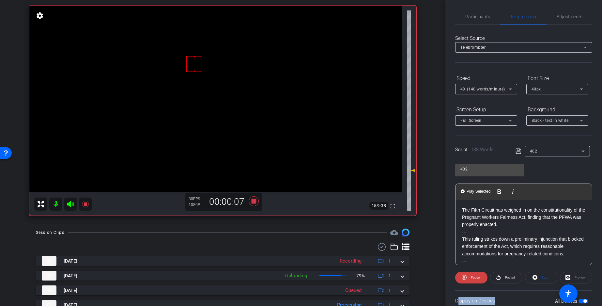
scroll to position [41, 0]
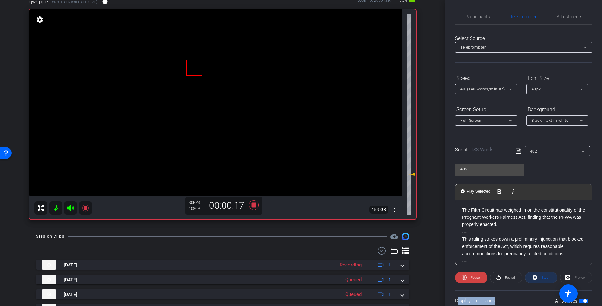
click at [542, 276] on span "Stop" at bounding box center [545, 277] width 7 height 4
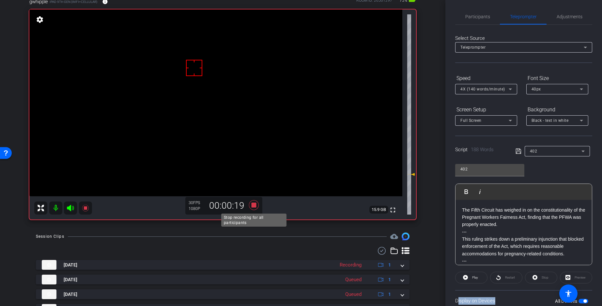
click at [254, 203] on icon at bounding box center [254, 205] width 10 height 10
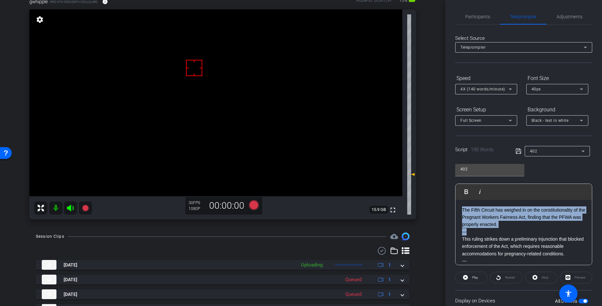
drag, startPoint x: 476, startPoint y: 231, endPoint x: 449, endPoint y: 179, distance: 58.7
click at [449, 179] on div "Participants Teleprompter Adjustments Adam Elend & Jeff Marks LLC. DBA Bright R…" at bounding box center [523, 153] width 157 height 306
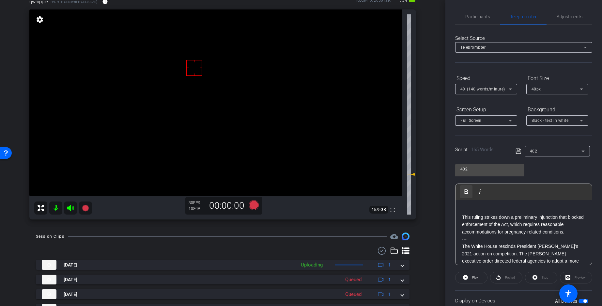
drag, startPoint x: 462, startPoint y: 215, endPoint x: 469, endPoint y: 197, distance: 19.8
click at [462, 215] on p "This ruling strikes down a preliminary injunction that blocked enforcement of t…" at bounding box center [523, 224] width 123 height 22
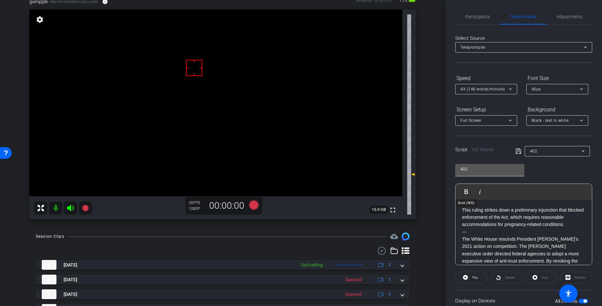
scroll to position [0, 0]
click at [516, 154] on icon at bounding box center [518, 152] width 6 height 8
click at [516, 153] on icon at bounding box center [518, 152] width 6 height 8
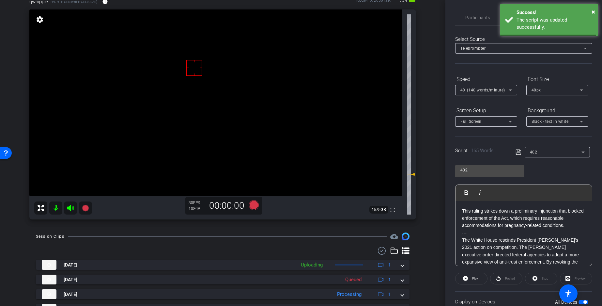
click at [516, 153] on icon at bounding box center [518, 152] width 6 height 8
click at [517, 153] on icon at bounding box center [518, 152] width 6 height 8
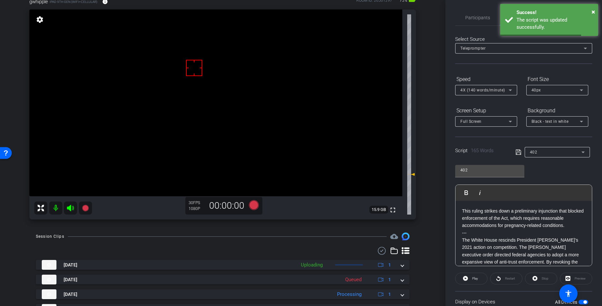
click at [517, 153] on icon at bounding box center [518, 152] width 6 height 8
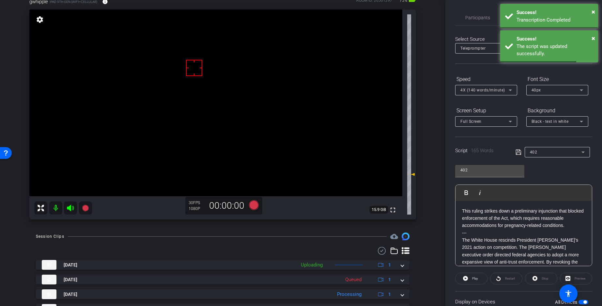
click at [517, 153] on icon at bounding box center [518, 152] width 6 height 8
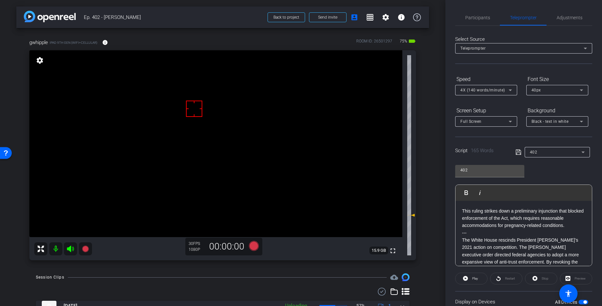
click at [516, 152] on icon at bounding box center [518, 152] width 6 height 8
click at [517, 152] on icon at bounding box center [518, 152] width 6 height 8
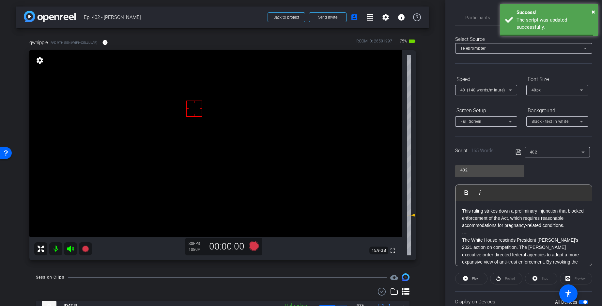
drag, startPoint x: 517, startPoint y: 152, endPoint x: 454, endPoint y: 189, distance: 72.7
click at [517, 152] on icon at bounding box center [518, 152] width 6 height 8
click at [475, 276] on span "Play" at bounding box center [474, 278] width 8 height 9
click at [548, 276] on span "Stop" at bounding box center [545, 278] width 7 height 4
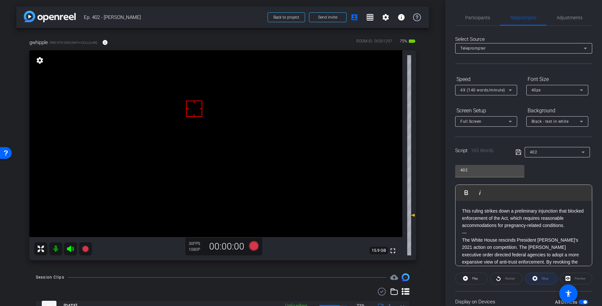
click at [548, 276] on div "Stop" at bounding box center [541, 278] width 32 height 12
click at [547, 276] on div "Stop" at bounding box center [541, 278] width 32 height 12
click at [517, 151] on icon at bounding box center [518, 152] width 6 height 8
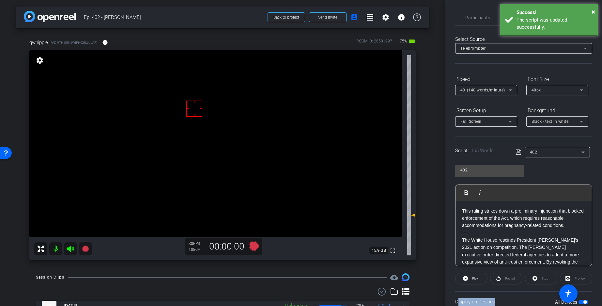
click at [517, 151] on icon at bounding box center [518, 152] width 6 height 8
click at [254, 247] on icon at bounding box center [254, 246] width 10 height 10
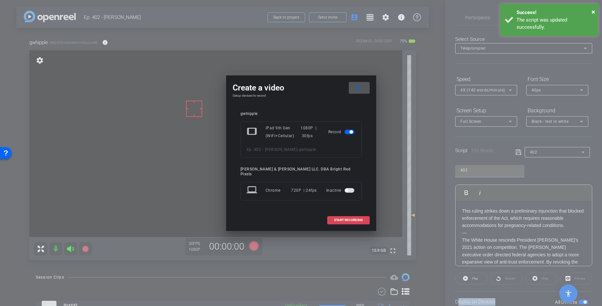
click at [354, 219] on span "START RECORDING" at bounding box center [348, 219] width 29 height 3
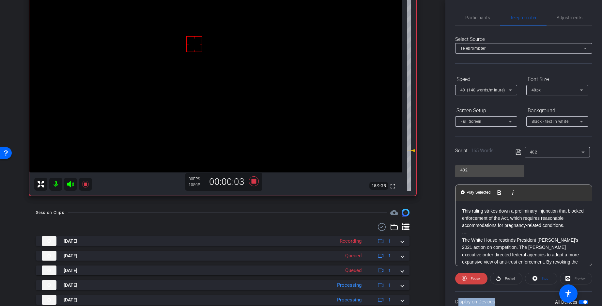
scroll to position [11, 0]
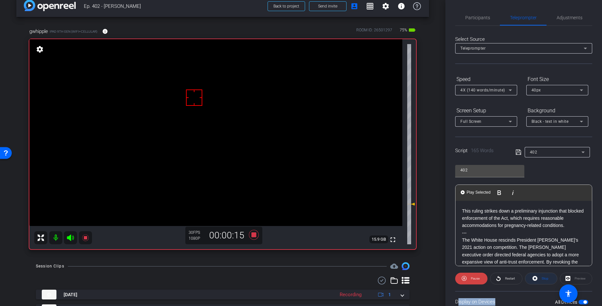
click at [542, 276] on span "Stop" at bounding box center [545, 278] width 7 height 4
click at [469, 276] on span at bounding box center [471, 278] width 32 height 16
click at [546, 276] on span "Stop" at bounding box center [545, 278] width 7 height 4
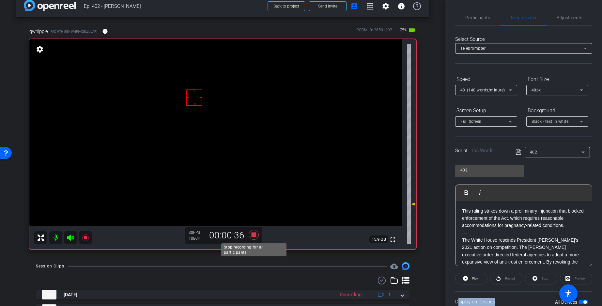
click at [253, 233] on icon at bounding box center [254, 235] width 10 height 10
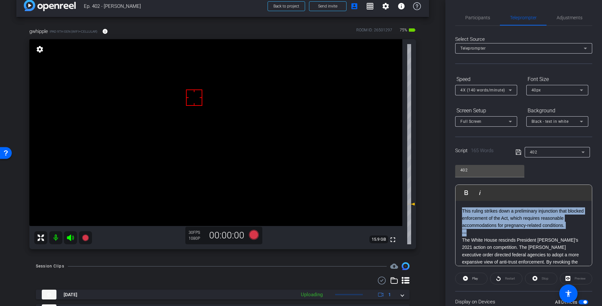
drag, startPoint x: 475, startPoint y: 231, endPoint x: 455, endPoint y: 198, distance: 38.8
click at [452, 195] on div "Participants Teleprompter Adjustments Adam Elend & Jeff Marks LLC. DBA Bright R…" at bounding box center [523, 153] width 157 height 306
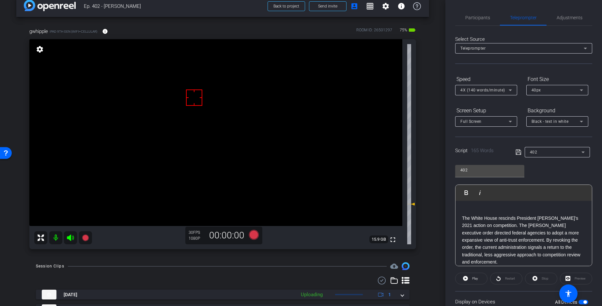
click at [462, 216] on p "The White House rescinds President Biden’s 2021 action on competition. The Bide…" at bounding box center [523, 239] width 123 height 51
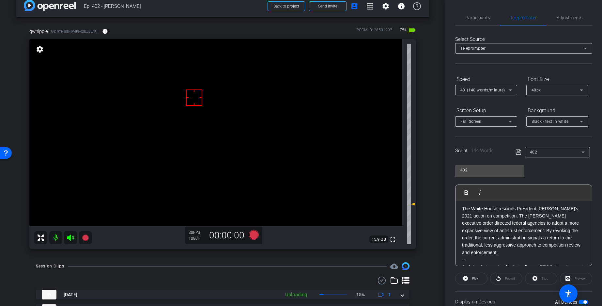
scroll to position [0, 0]
click at [518, 153] on icon at bounding box center [518, 152] width 6 height 8
click at [517, 153] on icon at bounding box center [518, 152] width 6 height 8
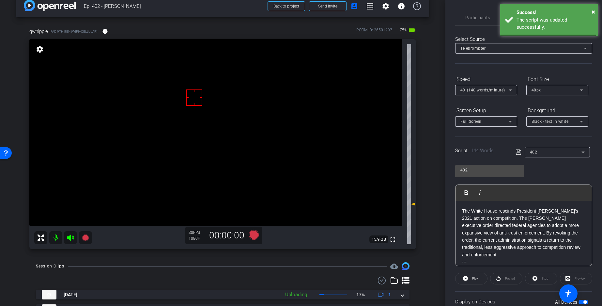
click at [517, 153] on icon at bounding box center [518, 152] width 6 height 8
click at [518, 153] on icon at bounding box center [518, 152] width 6 height 8
drag, startPoint x: 518, startPoint y: 153, endPoint x: 478, endPoint y: 255, distance: 110.0
click at [517, 153] on icon at bounding box center [518, 152] width 6 height 8
click at [479, 276] on span at bounding box center [471, 278] width 32 height 16
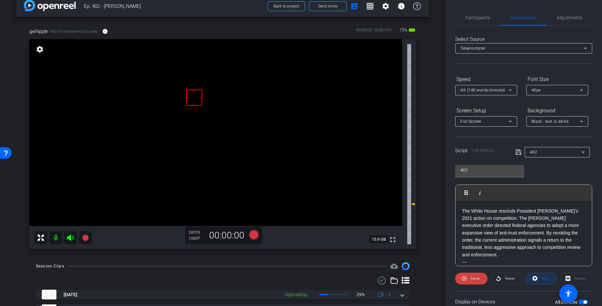
click at [544, 276] on span "Stop" at bounding box center [545, 278] width 7 height 4
click at [518, 150] on icon at bounding box center [518, 152] width 6 height 8
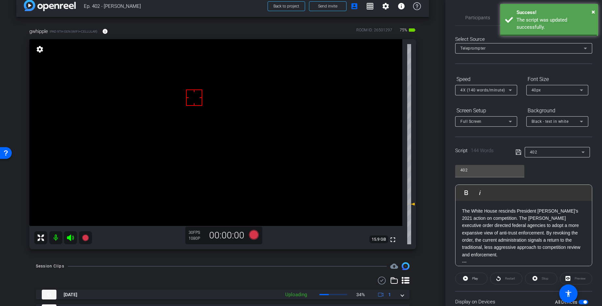
click at [518, 150] on icon at bounding box center [518, 152] width 6 height 8
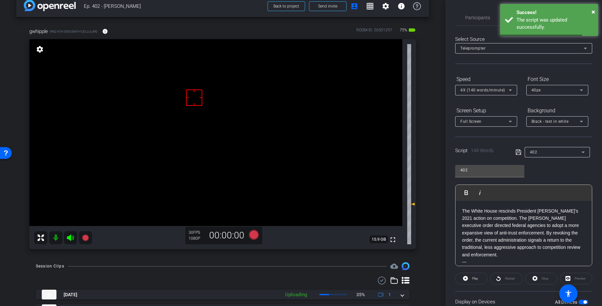
click at [518, 150] on icon at bounding box center [518, 152] width 6 height 8
drag, startPoint x: 517, startPoint y: 150, endPoint x: 521, endPoint y: 148, distance: 3.8
click at [517, 150] on icon at bounding box center [518, 152] width 6 height 8
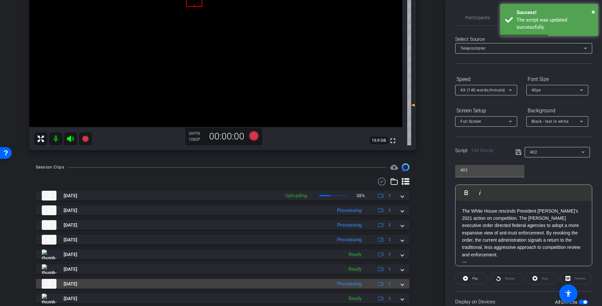
scroll to position [130, 0]
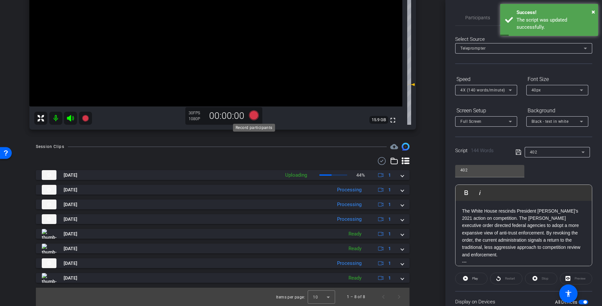
click at [254, 112] on icon at bounding box center [254, 115] width 10 height 10
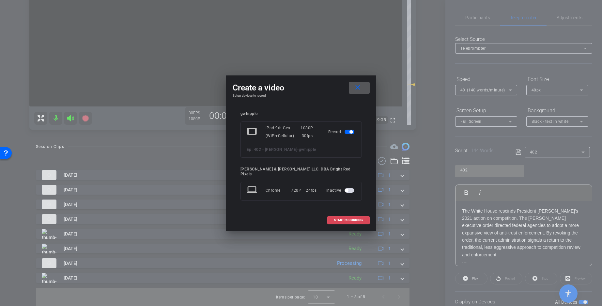
click at [351, 221] on span at bounding box center [349, 220] width 42 height 16
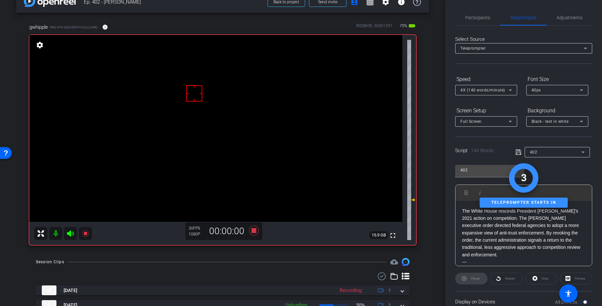
scroll to position [0, 0]
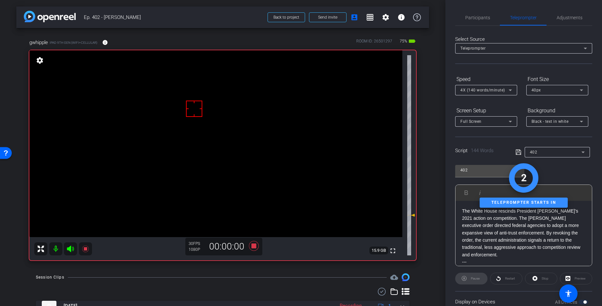
click at [426, 193] on div "gwhipple iPad 9th Gen (WiFi+Cellular) info ROOM ID: 26501297 75% battery_std fu…" at bounding box center [222, 147] width 413 height 238
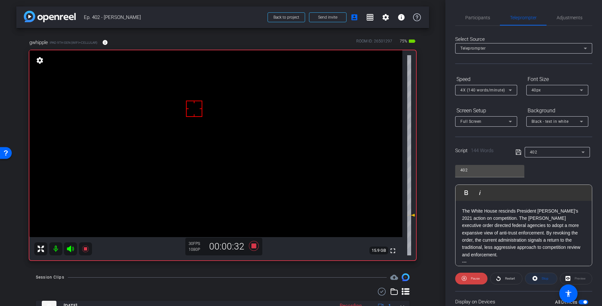
click at [547, 276] on span "Stop" at bounding box center [544, 278] width 8 height 9
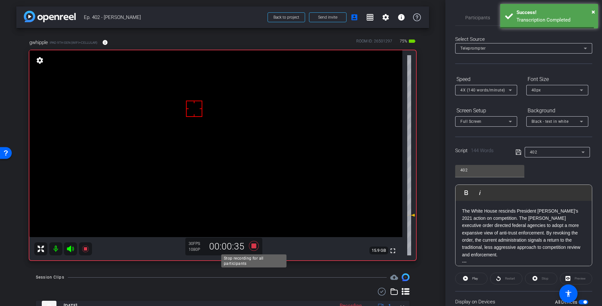
click at [254, 246] on icon at bounding box center [254, 246] width 10 height 10
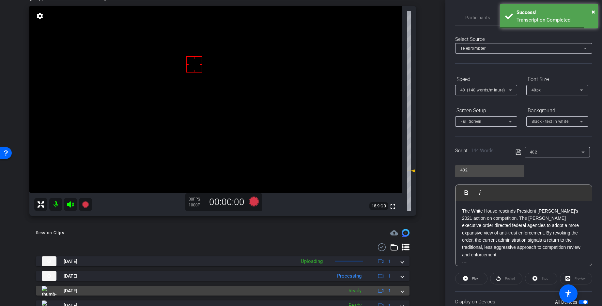
scroll to position [110, 0]
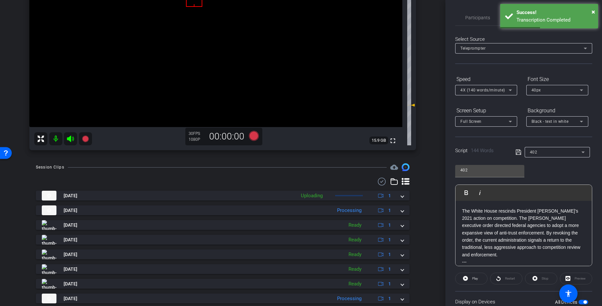
click at [421, 204] on div "Session Clips cloud_upload Aug 24, 2025 Uploading 1 Aug 24, 2025 Processing 1 A…" at bounding box center [222, 252] width 413 height 178
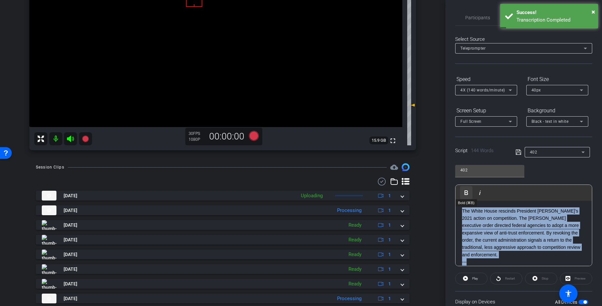
drag, startPoint x: 470, startPoint y: 262, endPoint x: 463, endPoint y: 194, distance: 68.3
click at [463, 194] on div "Play Play from this location Play Selected Play and display the selected text o…" at bounding box center [523, 225] width 137 height 82
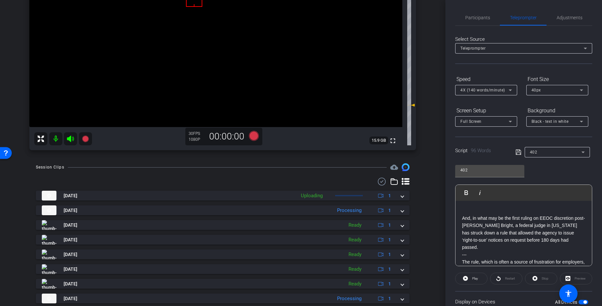
click at [463, 218] on p "And, in what may be the first ruling on EEOC discretion post-Loper Bright, a fe…" at bounding box center [523, 232] width 123 height 37
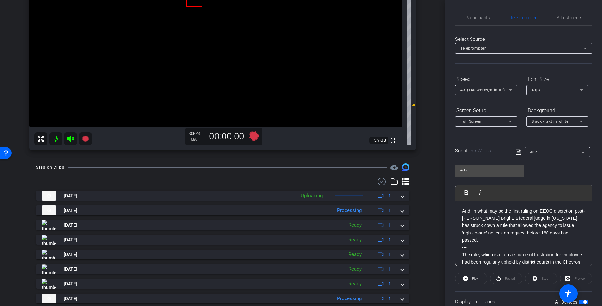
click at [519, 150] on icon at bounding box center [518, 152] width 6 height 8
click at [518, 150] on icon at bounding box center [517, 151] width 5 height 5
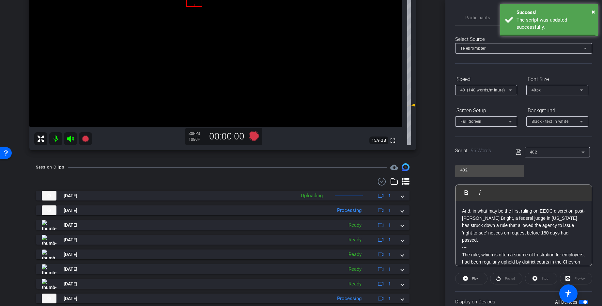
click at [518, 150] on icon at bounding box center [517, 151] width 5 height 5
click at [518, 150] on icon at bounding box center [518, 152] width 6 height 8
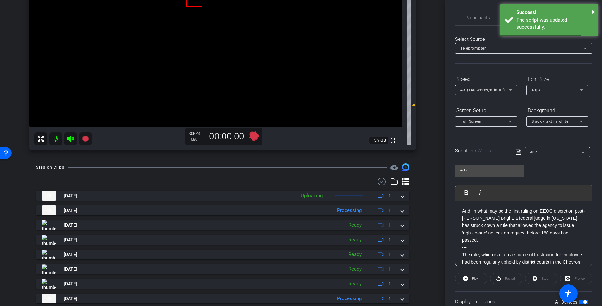
click at [517, 150] on icon at bounding box center [517, 151] width 5 height 5
click at [474, 276] on span "Play" at bounding box center [475, 278] width 6 height 4
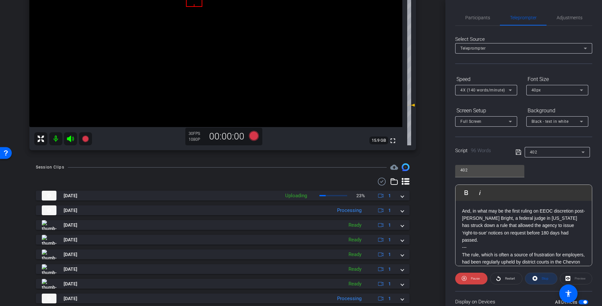
click at [543, 276] on span "Stop" at bounding box center [545, 278] width 7 height 4
click at [543, 276] on div "Stop" at bounding box center [541, 278] width 32 height 12
click at [518, 152] on icon at bounding box center [518, 152] width 6 height 8
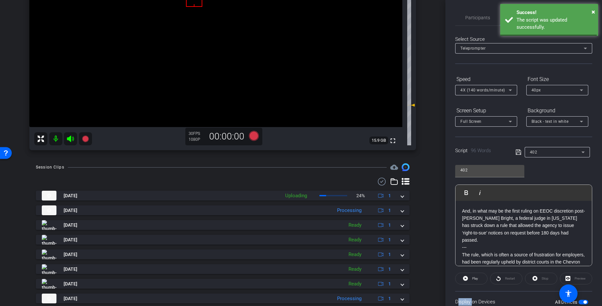
click at [518, 152] on icon at bounding box center [518, 152] width 6 height 8
drag, startPoint x: 517, startPoint y: 152, endPoint x: 514, endPoint y: 153, distance: 3.4
click at [517, 152] on icon at bounding box center [518, 152] width 6 height 8
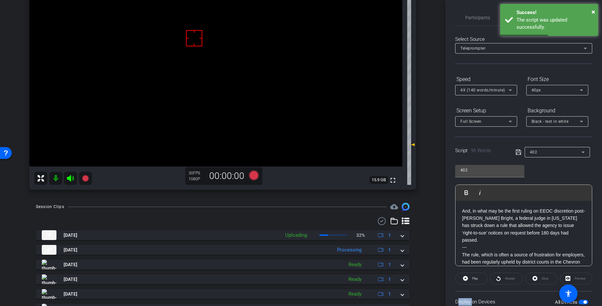
scroll to position [0, 0]
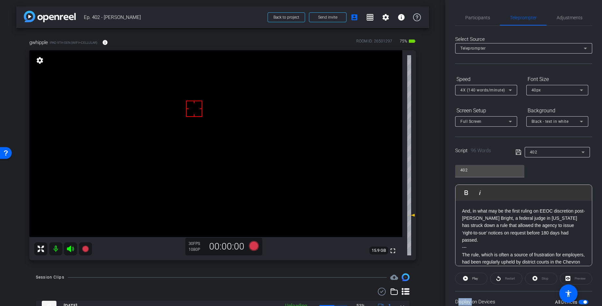
click at [519, 151] on icon at bounding box center [518, 152] width 6 height 8
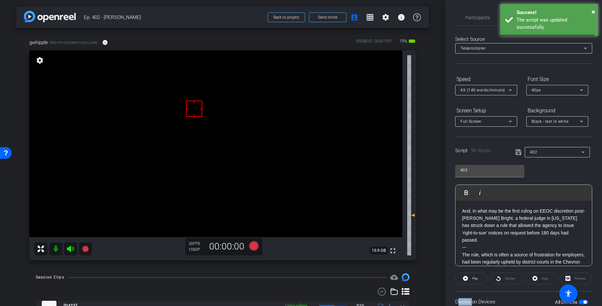
click at [519, 151] on icon at bounding box center [518, 152] width 6 height 8
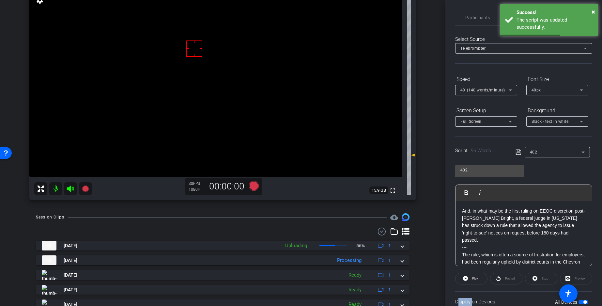
scroll to position [25, 0]
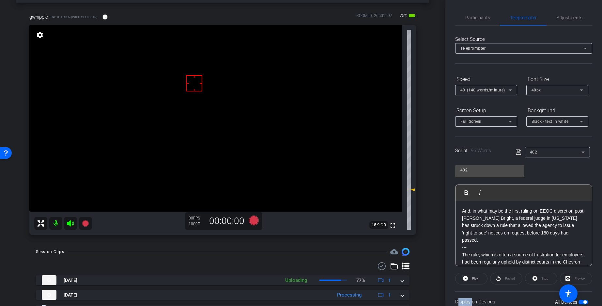
click at [519, 151] on icon at bounding box center [517, 151] width 5 height 5
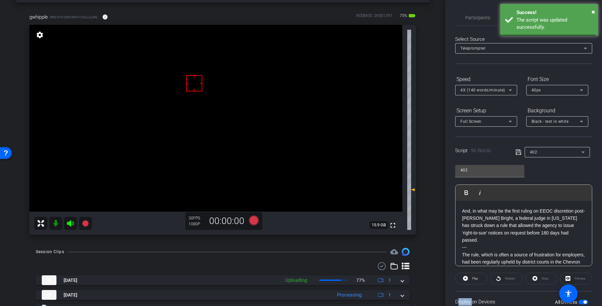
click at [519, 151] on icon at bounding box center [517, 151] width 5 height 5
click at [253, 222] on icon at bounding box center [254, 220] width 10 height 10
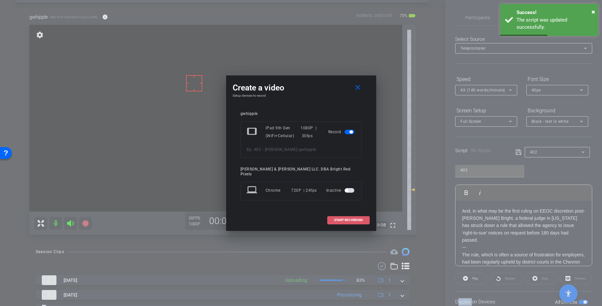
click at [359, 218] on span "START RECORDING" at bounding box center [348, 219] width 29 height 3
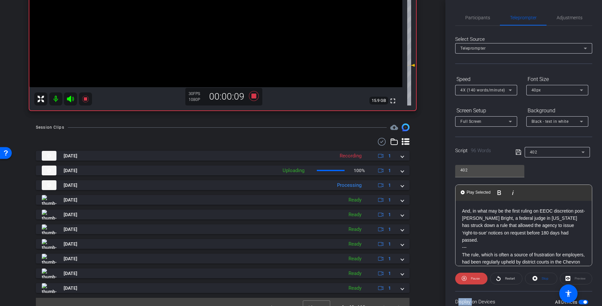
scroll to position [154, 0]
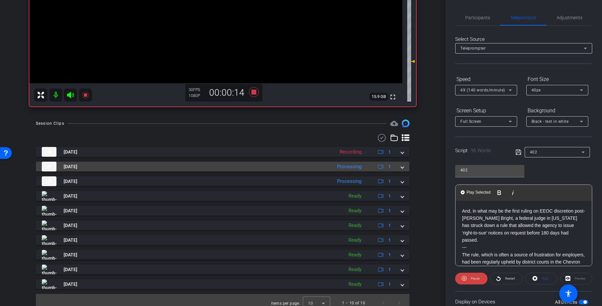
click at [402, 166] on span at bounding box center [402, 166] width 3 height 7
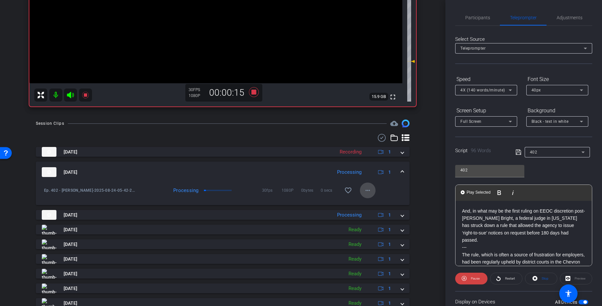
click at [366, 192] on mat-icon "more_horiz" at bounding box center [368, 190] width 8 height 8
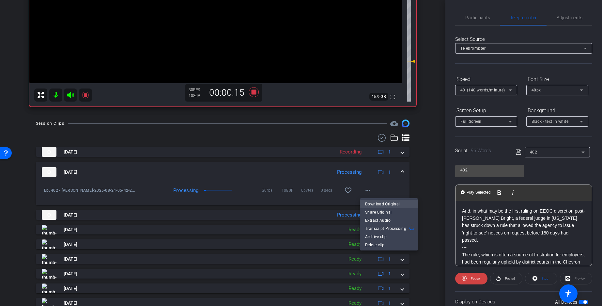
click at [371, 204] on span "Download Original" at bounding box center [389, 204] width 48 height 8
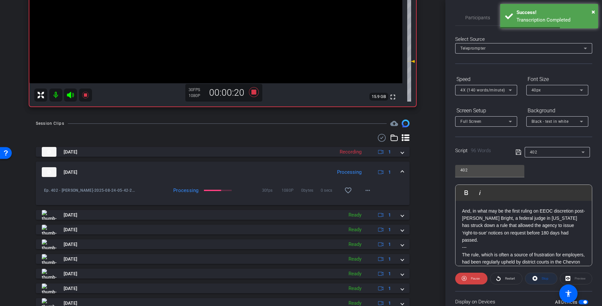
click at [544, 276] on span "Stop" at bounding box center [545, 278] width 7 height 4
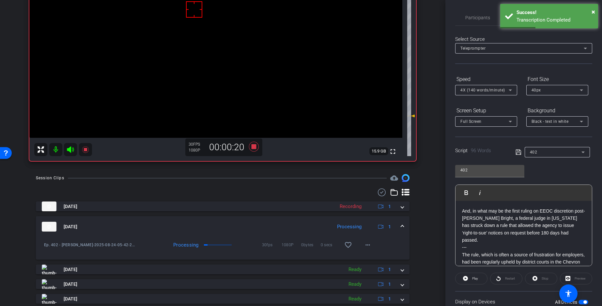
scroll to position [37, 0]
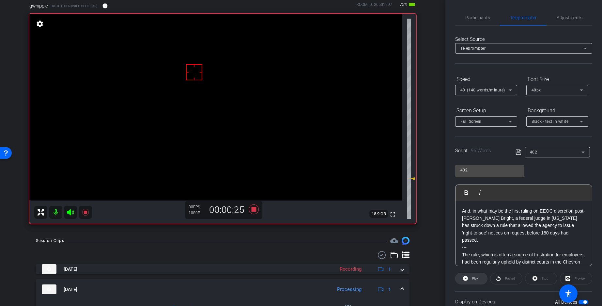
click at [478, 276] on span at bounding box center [471, 278] width 32 height 16
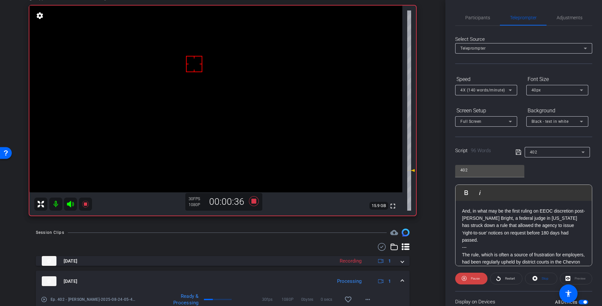
scroll to position [0, 0]
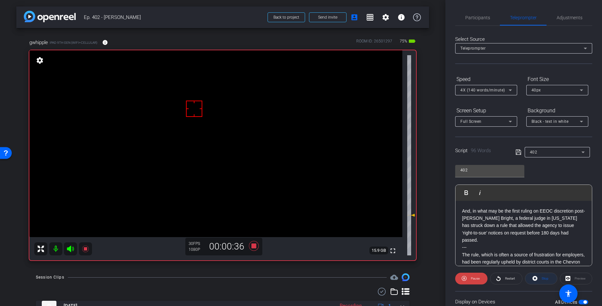
click at [540, 276] on span at bounding box center [541, 278] width 32 height 16
click at [254, 246] on icon at bounding box center [254, 246] width 10 height 10
click at [69, 249] on icon at bounding box center [70, 248] width 7 height 7
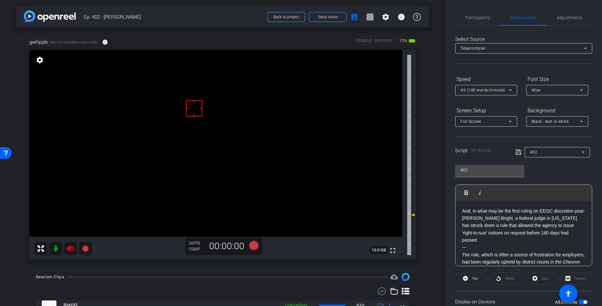
click at [74, 247] on icon at bounding box center [70, 248] width 7 height 7
click at [517, 152] on icon at bounding box center [518, 152] width 6 height 8
click at [251, 244] on icon at bounding box center [254, 245] width 10 height 10
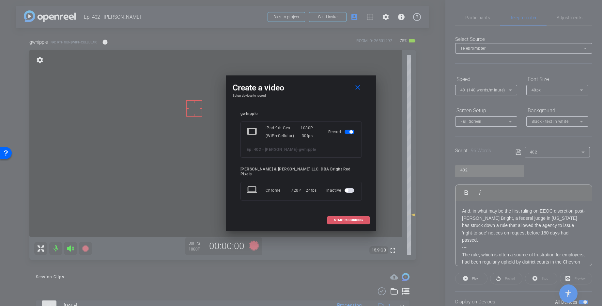
click at [339, 218] on span "START RECORDING" at bounding box center [348, 219] width 29 height 3
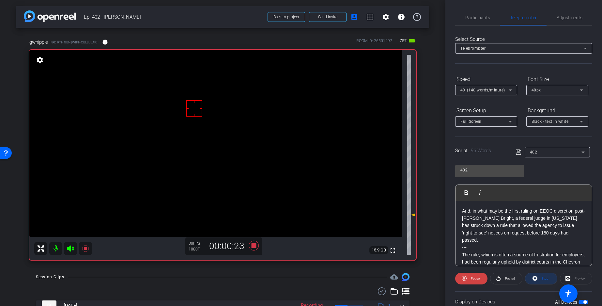
click at [544, 276] on span "Stop" at bounding box center [545, 278] width 7 height 4
click at [252, 246] on icon at bounding box center [254, 245] width 10 height 10
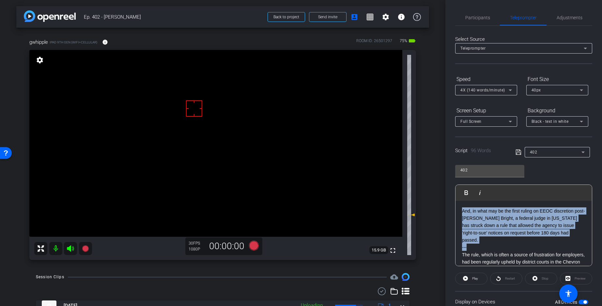
drag, startPoint x: 469, startPoint y: 242, endPoint x: 459, endPoint y: 207, distance: 35.7
click at [460, 207] on div "And, in what may be the first ruling on EEOC discretion post-Loper Bright, a fe…" at bounding box center [523, 255] width 136 height 108
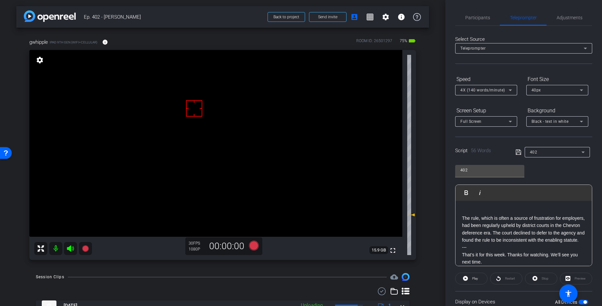
click at [461, 218] on div "The rule, which is often a source of frustration for employers, had been regula…" at bounding box center [523, 236] width 136 height 71
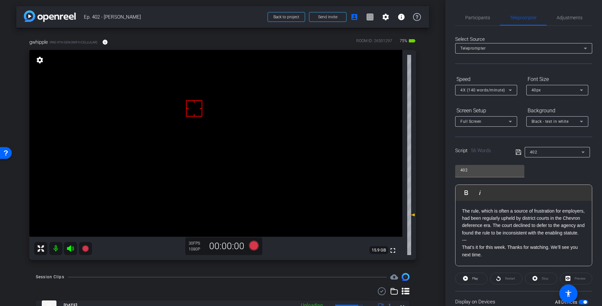
click at [519, 152] on icon at bounding box center [517, 151] width 5 height 5
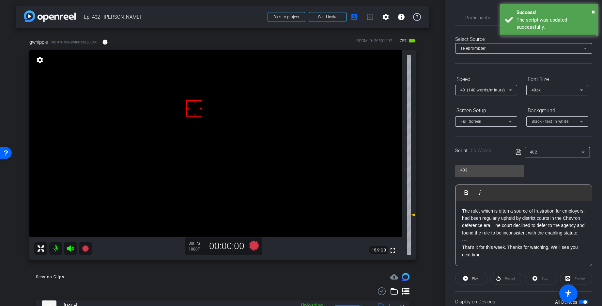
click at [519, 152] on icon at bounding box center [517, 151] width 5 height 5
click at [518, 152] on icon at bounding box center [517, 151] width 5 height 5
click at [517, 152] on icon at bounding box center [517, 151] width 5 height 5
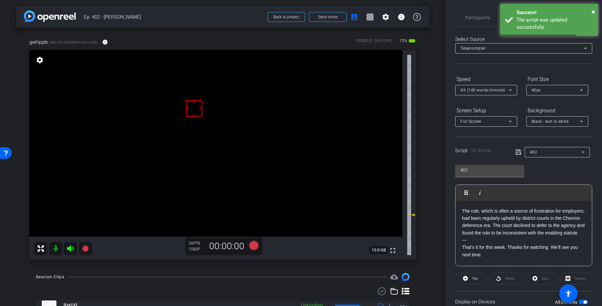
click at [517, 152] on icon at bounding box center [518, 152] width 6 height 8
click at [518, 152] on icon at bounding box center [518, 152] width 6 height 8
click at [475, 276] on span "Play" at bounding box center [475, 278] width 6 height 4
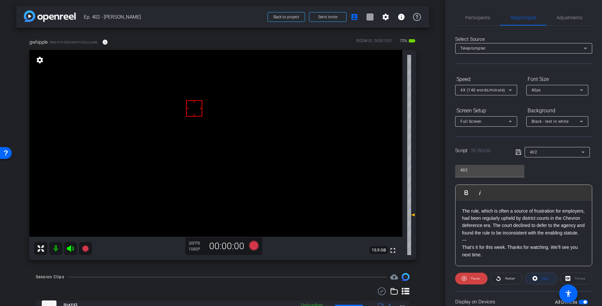
click at [540, 276] on span "Stop" at bounding box center [544, 278] width 8 height 9
click at [540, 276] on div "Stop" at bounding box center [541, 278] width 32 height 12
drag, startPoint x: 539, startPoint y: 279, endPoint x: 533, endPoint y: 248, distance: 31.0
click at [539, 276] on div "Stop" at bounding box center [541, 278] width 32 height 12
click at [516, 153] on icon at bounding box center [517, 151] width 5 height 5
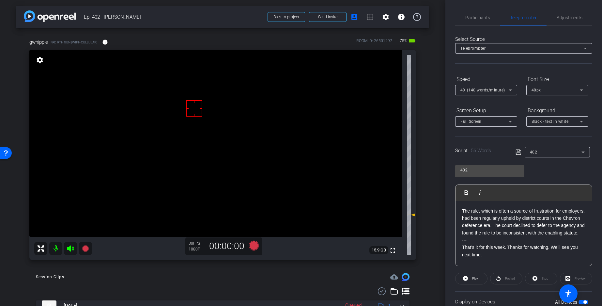
click at [516, 153] on icon at bounding box center [518, 152] width 6 height 8
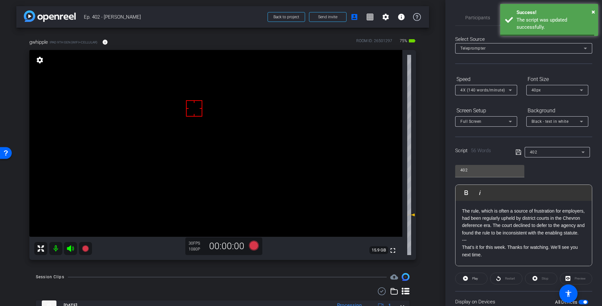
click at [516, 153] on icon at bounding box center [518, 152] width 6 height 8
click at [517, 153] on icon at bounding box center [518, 152] width 6 height 8
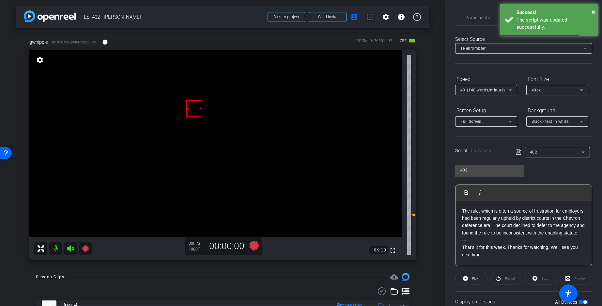
click at [518, 153] on icon at bounding box center [518, 152] width 6 height 8
click at [518, 152] on icon at bounding box center [517, 151] width 5 height 5
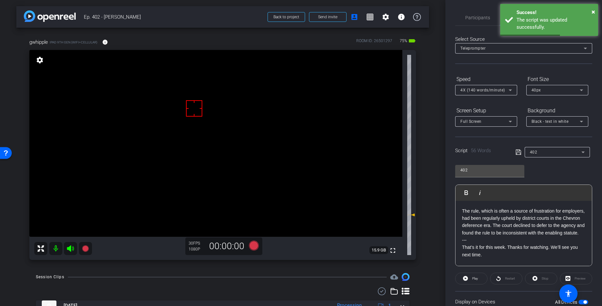
click at [518, 152] on icon at bounding box center [517, 151] width 5 height 5
click at [517, 152] on icon at bounding box center [517, 151] width 5 height 5
click at [518, 152] on icon at bounding box center [517, 151] width 5 height 5
click at [257, 248] on icon at bounding box center [254, 245] width 16 height 12
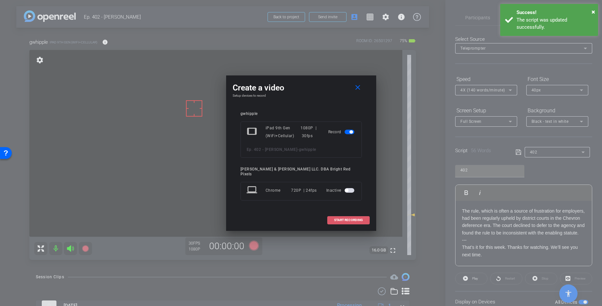
click at [348, 215] on span at bounding box center [349, 220] width 42 height 16
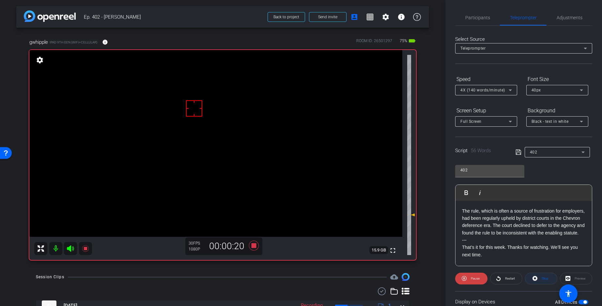
click at [543, 276] on span "Stop" at bounding box center [545, 278] width 7 height 4
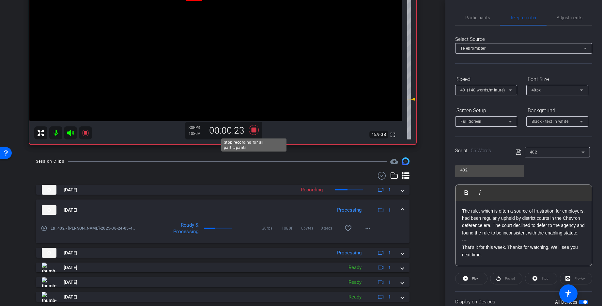
click at [253, 133] on icon at bounding box center [254, 130] width 16 height 12
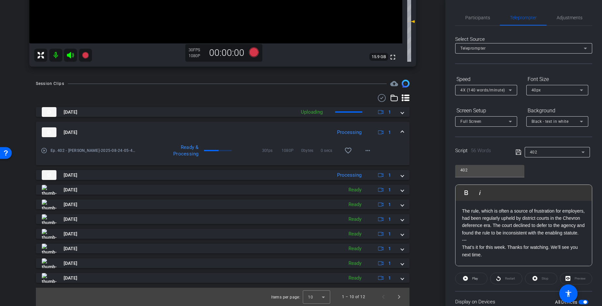
scroll to position [3, 0]
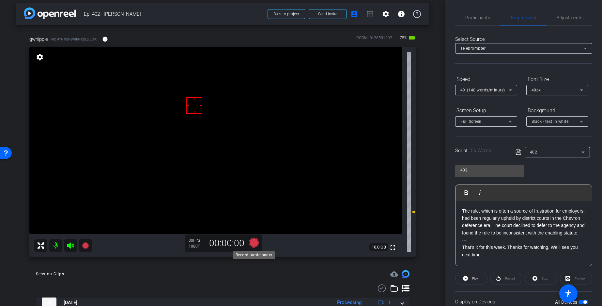
click at [254, 244] on icon at bounding box center [254, 243] width 10 height 10
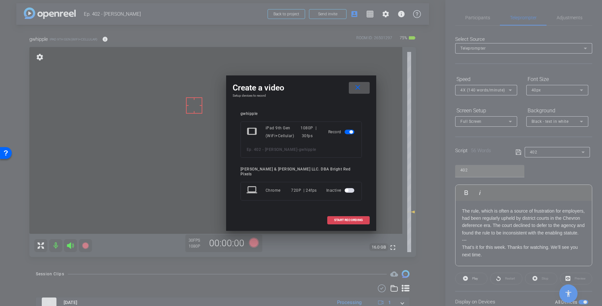
click at [348, 218] on span "START RECORDING" at bounding box center [348, 219] width 29 height 3
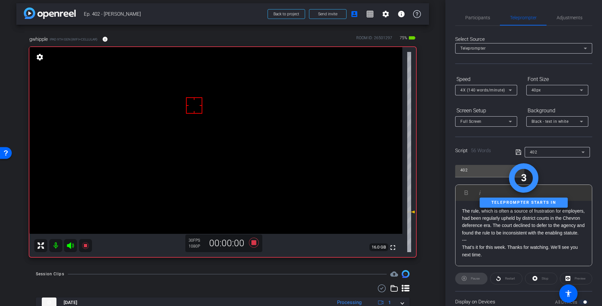
scroll to position [193, 0]
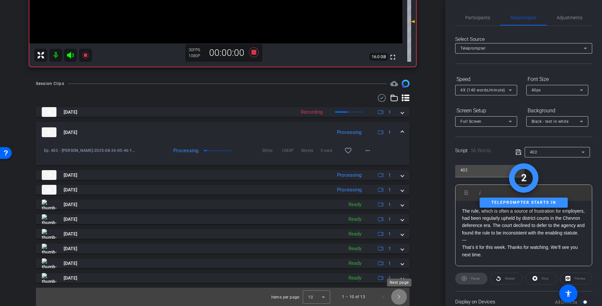
click at [403, 276] on span "Next page" at bounding box center [399, 297] width 16 height 16
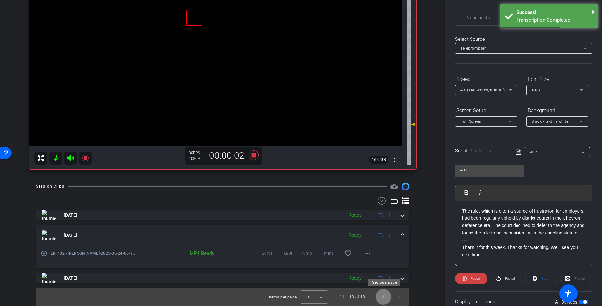
click at [383, 276] on span "Previous page" at bounding box center [384, 297] width 16 height 16
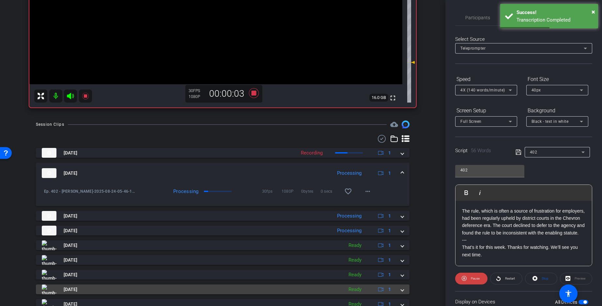
scroll to position [170, 0]
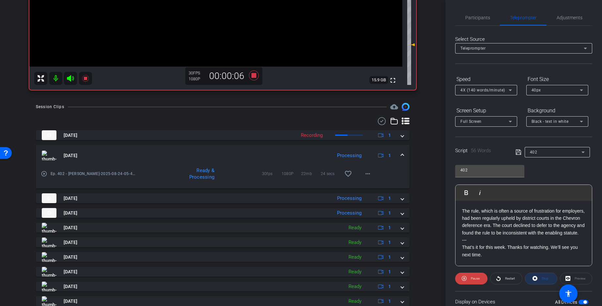
click at [541, 275] on span "Stop" at bounding box center [544, 278] width 8 height 9
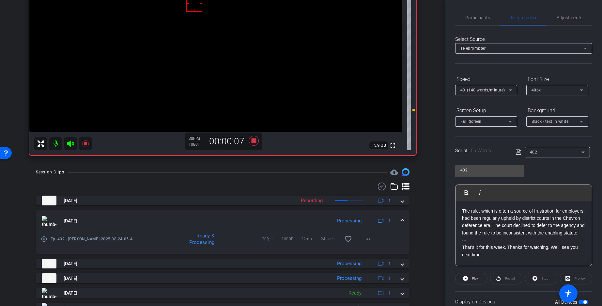
scroll to position [43, 0]
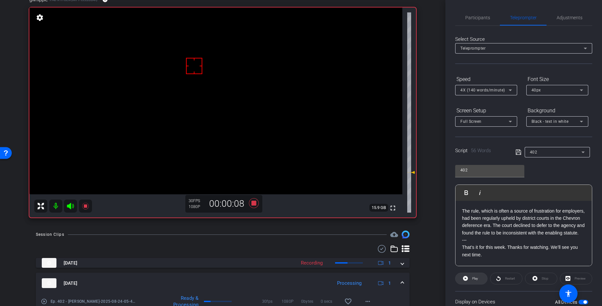
click at [475, 276] on span "Play" at bounding box center [475, 278] width 6 height 4
click at [545, 276] on span "Stop" at bounding box center [544, 278] width 8 height 9
click at [564, 11] on span "Adjustments" at bounding box center [570, 18] width 26 height 16
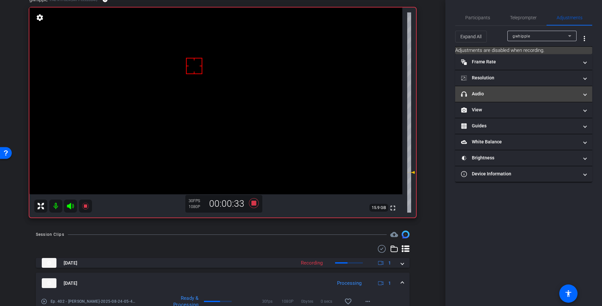
click at [482, 95] on mat-panel-title "headphone icon Audio" at bounding box center [519, 93] width 117 height 7
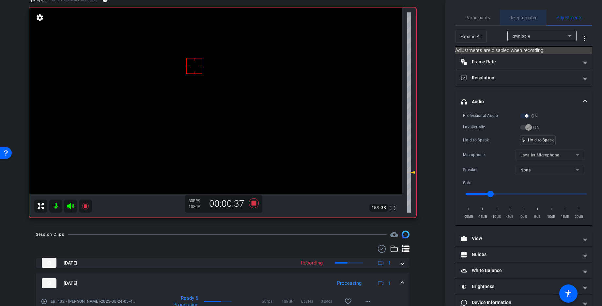
drag, startPoint x: 521, startPoint y: 17, endPoint x: 502, endPoint y: 176, distance: 160.9
click at [520, 17] on span "Teleprompter" at bounding box center [523, 17] width 27 height 5
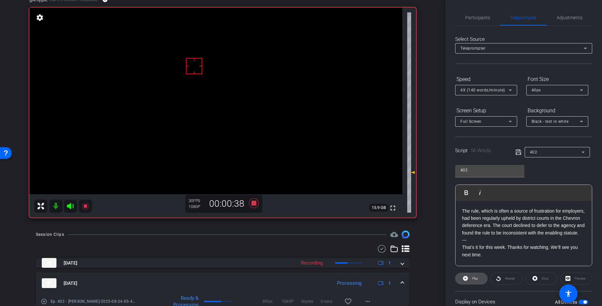
click at [475, 276] on span "Play" at bounding box center [475, 278] width 6 height 4
click at [545, 276] on span "Stop" at bounding box center [545, 278] width 7 height 4
click at [565, 17] on span "Adjustments" at bounding box center [570, 17] width 26 height 5
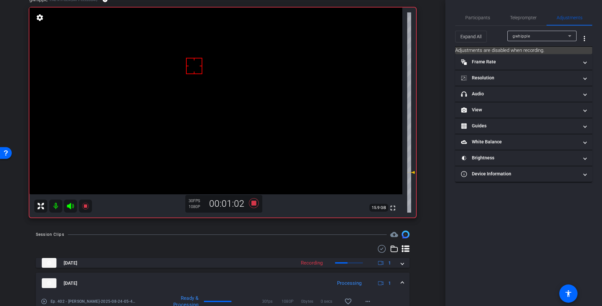
drag, startPoint x: 499, startPoint y: 94, endPoint x: 527, endPoint y: 121, distance: 39.2
click at [499, 94] on mat-panel-title "headphone icon Audio" at bounding box center [519, 93] width 117 height 7
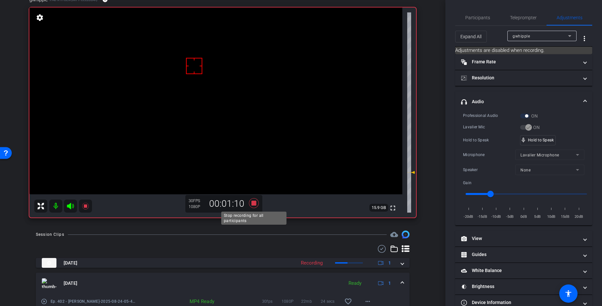
click at [255, 204] on icon at bounding box center [254, 203] width 10 height 10
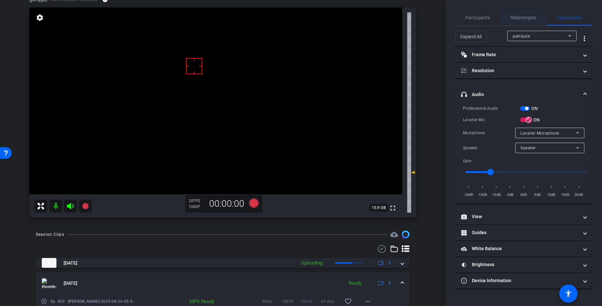
click at [519, 17] on span "Teleprompter" at bounding box center [523, 17] width 27 height 5
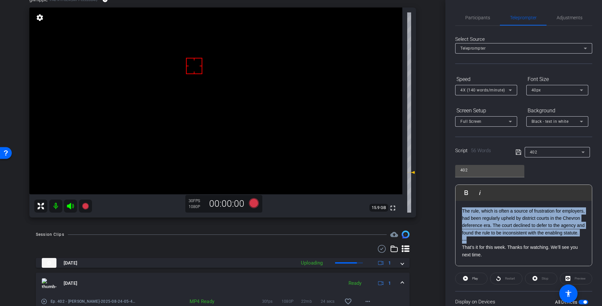
drag, startPoint x: 471, startPoint y: 248, endPoint x: 457, endPoint y: 195, distance: 54.5
click at [457, 193] on div "Play Play from this location Play Selected Play and display the selected text o…" at bounding box center [523, 225] width 137 height 82
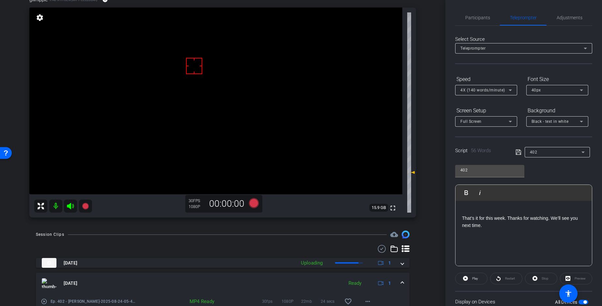
click at [461, 216] on div "That’s it for this week. Thanks for watching. We’ll see you next time." at bounding box center [523, 233] width 136 height 65
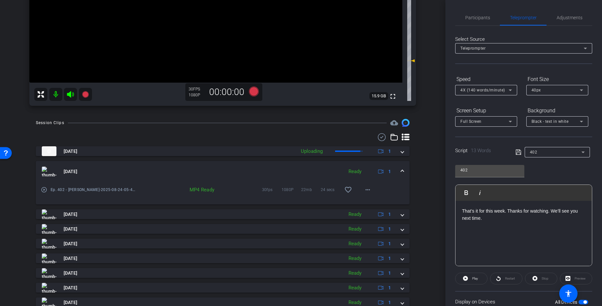
scroll to position [0, 0]
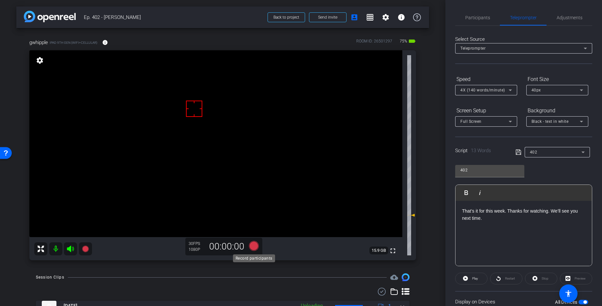
click at [253, 246] on icon at bounding box center [254, 246] width 10 height 10
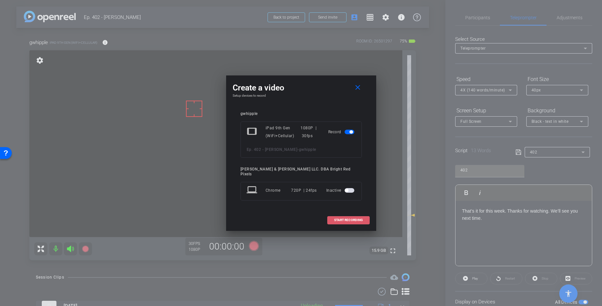
click at [338, 215] on span at bounding box center [349, 220] width 42 height 16
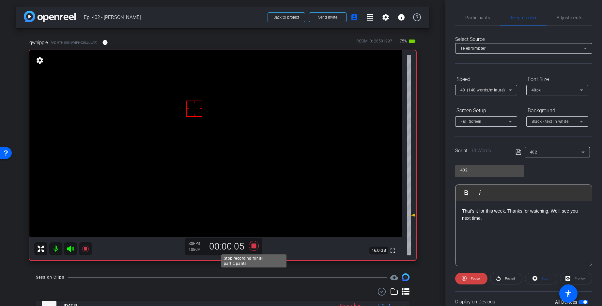
click at [253, 245] on icon at bounding box center [254, 246] width 10 height 10
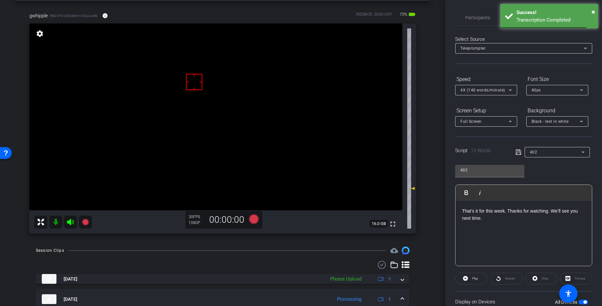
scroll to position [26, 0]
click at [253, 222] on icon at bounding box center [254, 220] width 10 height 10
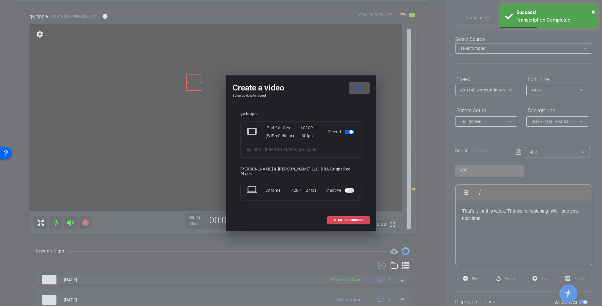
click at [338, 218] on span "START RECORDING" at bounding box center [348, 219] width 29 height 3
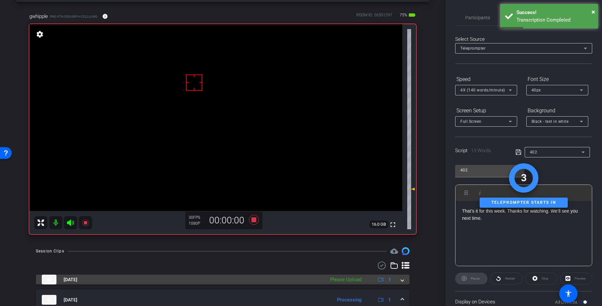
click at [401, 276] on span at bounding box center [402, 279] width 3 height 7
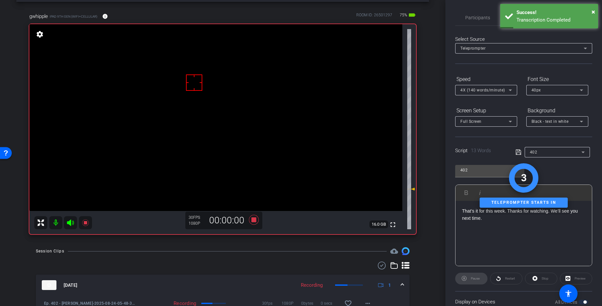
scroll to position [153, 0]
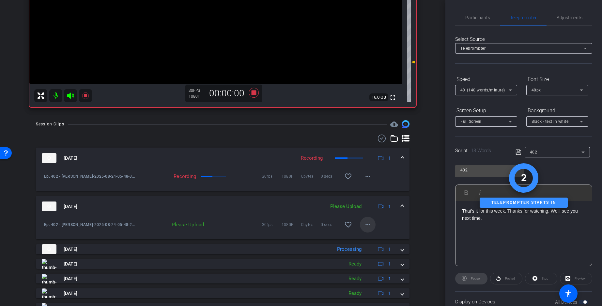
click at [370, 226] on mat-icon "more_horiz" at bounding box center [368, 225] width 8 height 8
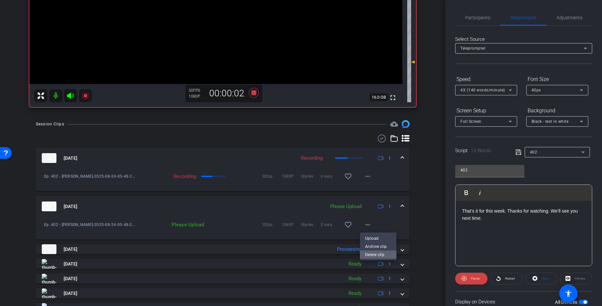
click at [370, 254] on span "Delete clip" at bounding box center [378, 255] width 26 height 8
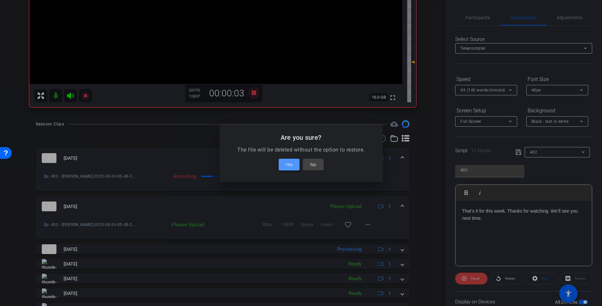
click at [288, 166] on span "Yes" at bounding box center [288, 165] width 7 height 8
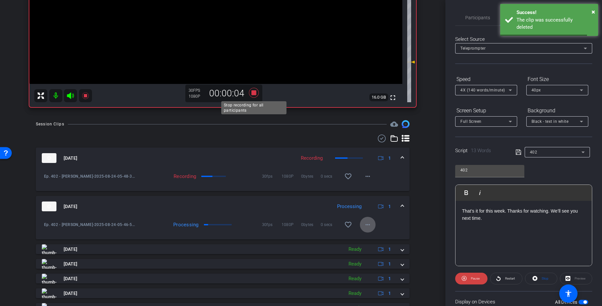
click at [253, 95] on icon at bounding box center [254, 93] width 10 height 10
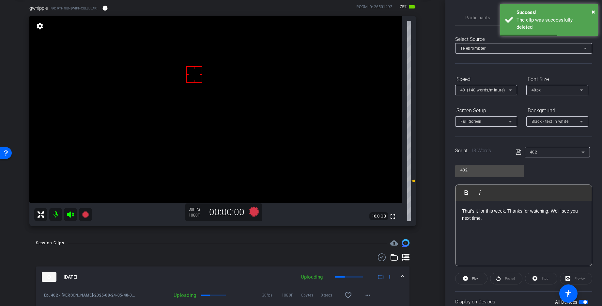
scroll to position [0, 0]
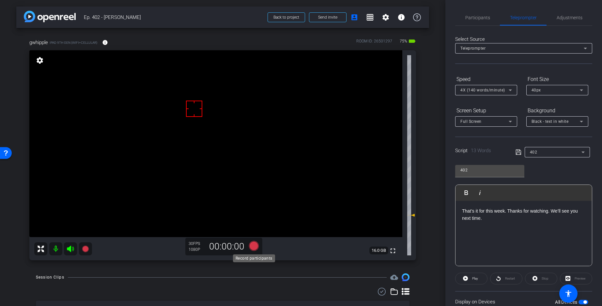
click at [254, 248] on icon at bounding box center [254, 246] width 10 height 10
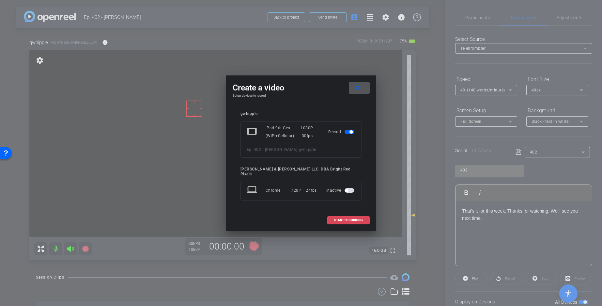
click at [361, 218] on span "START RECORDING" at bounding box center [348, 219] width 29 height 3
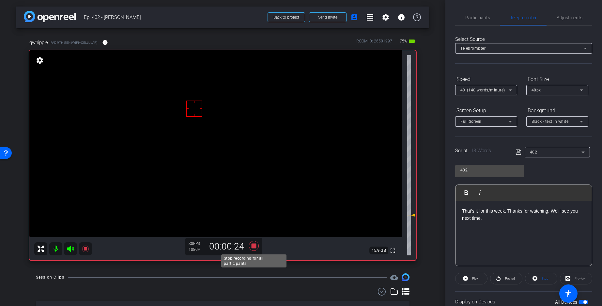
click at [253, 247] on icon at bounding box center [254, 246] width 10 height 10
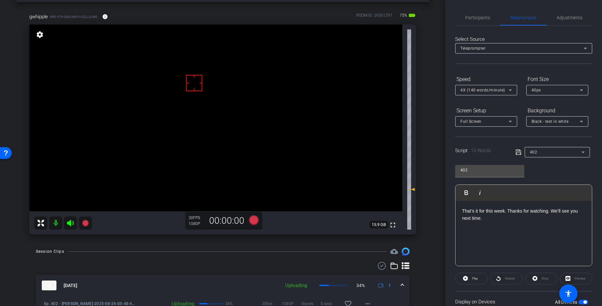
scroll to position [54, 0]
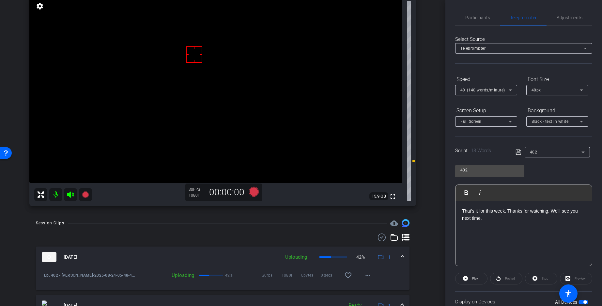
click at [211, 234] on div at bounding box center [223, 237] width 374 height 8
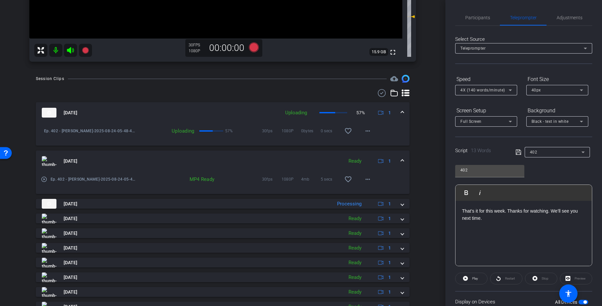
scroll to position [227, 0]
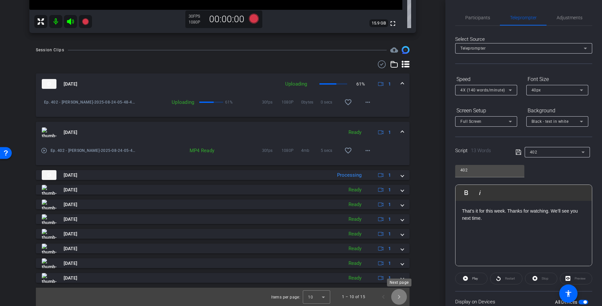
click at [399, 276] on span "Next page" at bounding box center [399, 297] width 16 height 16
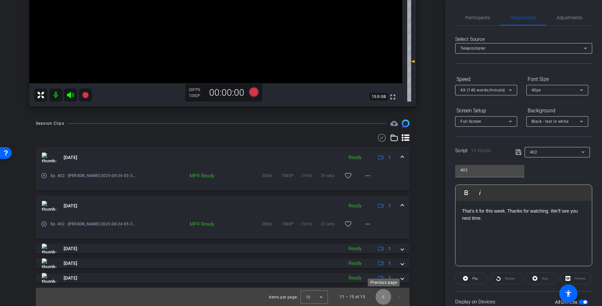
drag, startPoint x: 385, startPoint y: 298, endPoint x: 300, endPoint y: 255, distance: 95.3
click at [385, 276] on span "Previous page" at bounding box center [384, 297] width 16 height 16
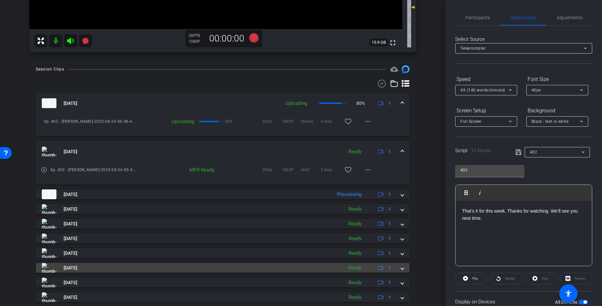
scroll to position [227, 0]
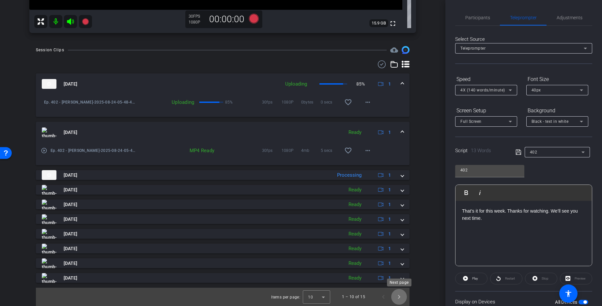
click at [402, 276] on span "Next page" at bounding box center [399, 297] width 16 height 16
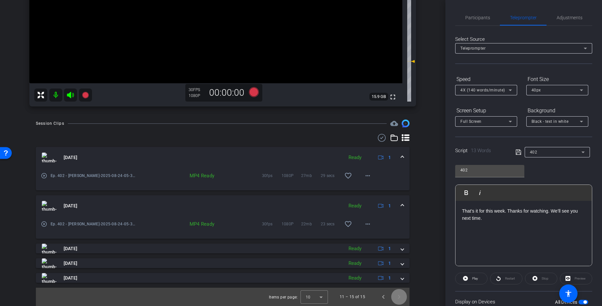
scroll to position [154, 0]
drag, startPoint x: 399, startPoint y: 207, endPoint x: 402, endPoint y: 194, distance: 12.7
click at [399, 207] on div "Aug 24, 2025 Ready 1" at bounding box center [221, 206] width 359 height 10
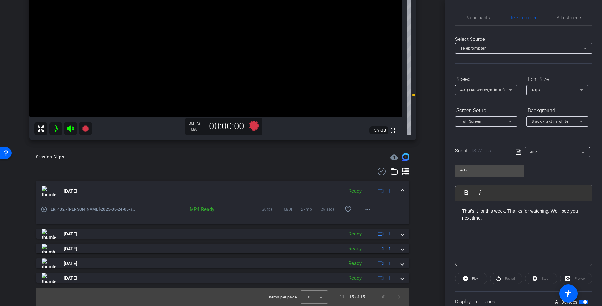
click at [405, 187] on mat-expansion-panel-header "Aug 24, 2025 Ready 1" at bounding box center [223, 190] width 374 height 21
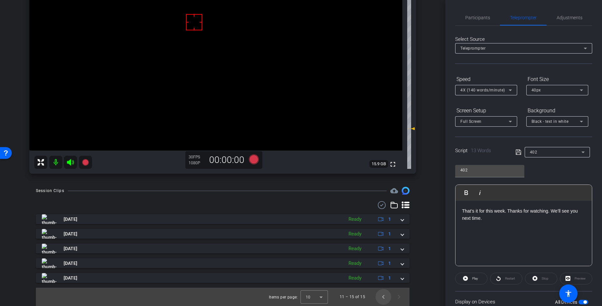
scroll to position [86, 0]
drag, startPoint x: 385, startPoint y: 298, endPoint x: 344, endPoint y: 272, distance: 48.2
click at [384, 276] on span "Previous page" at bounding box center [384, 297] width 16 height 16
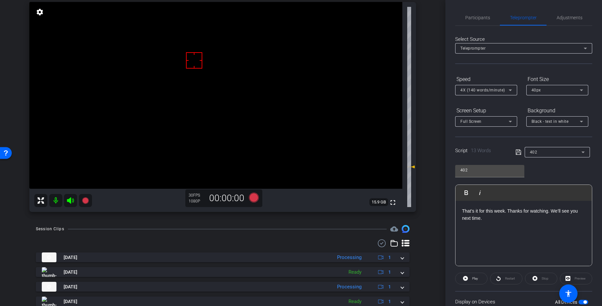
scroll to position [0, 0]
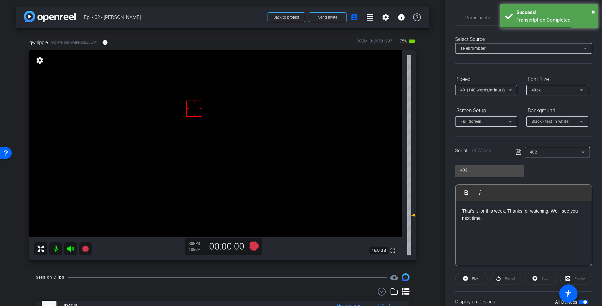
click at [279, 41] on div "gwhipple iPad 9th Gen (WiFi+Cellular) info ROOM ID: 26501297 75% battery_std" at bounding box center [222, 43] width 387 height 16
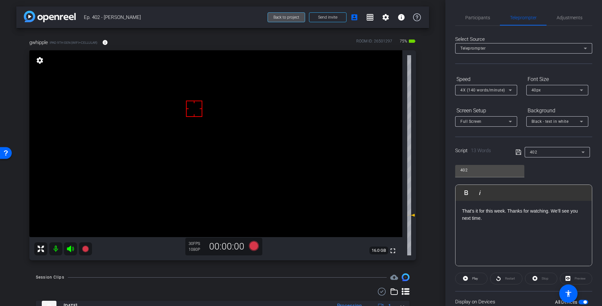
click at [289, 15] on span "Back to project" at bounding box center [286, 17] width 26 height 5
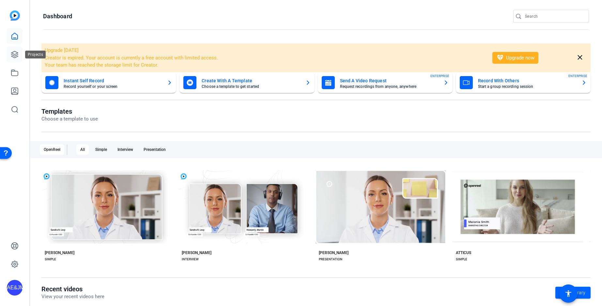
click at [18, 57] on icon at bounding box center [15, 55] width 8 height 8
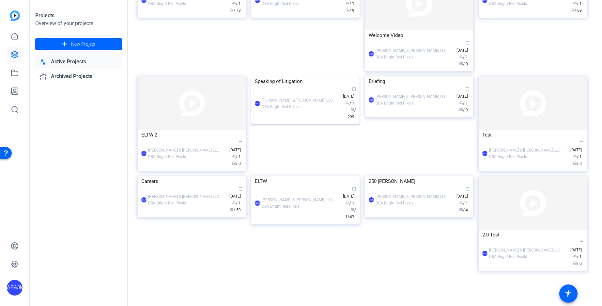
scroll to position [216, 0]
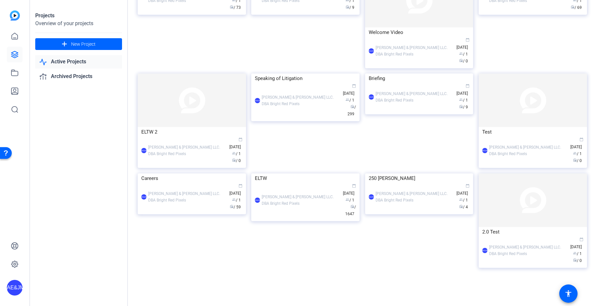
click at [309, 217] on div "AE&JMLDBRP [PERSON_NAME] & [PERSON_NAME] LLC. DBA Bright Red Pixels calendar_to…" at bounding box center [305, 200] width 101 height 34
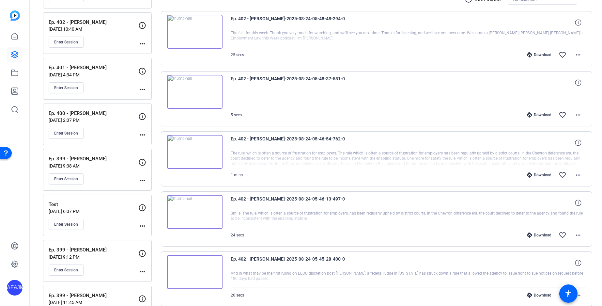
scroll to position [6, 0]
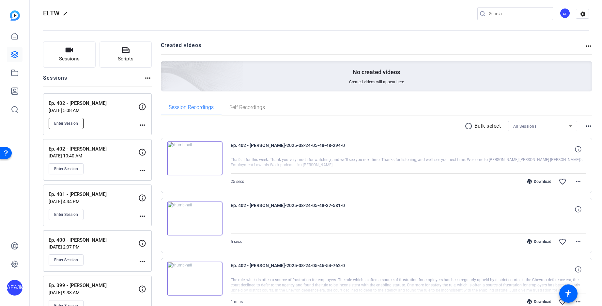
click at [72, 121] on span "Enter Session" at bounding box center [66, 123] width 24 height 5
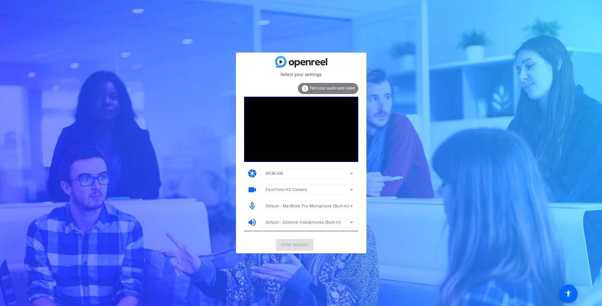
click at [304, 245] on mat-card-actions "Enter session" at bounding box center [301, 244] width 130 height 17
click at [305, 245] on span "Enter session" at bounding box center [294, 244] width 27 height 7
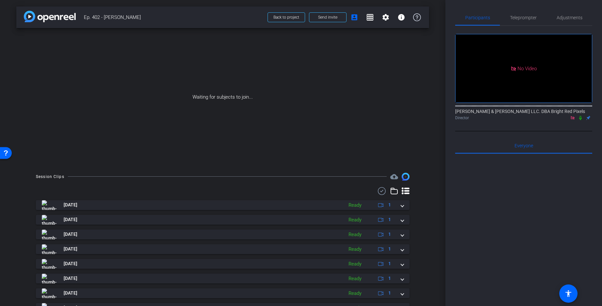
click at [582, 120] on icon at bounding box center [580, 117] width 5 height 5
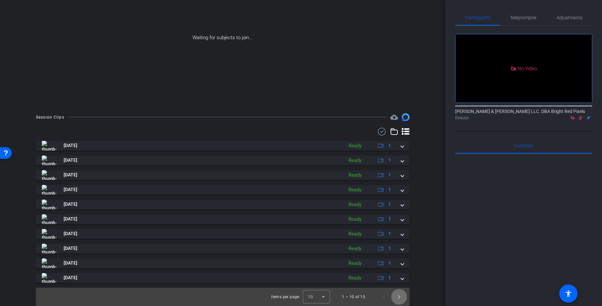
click at [400, 300] on span "Next page" at bounding box center [399, 297] width 16 height 16
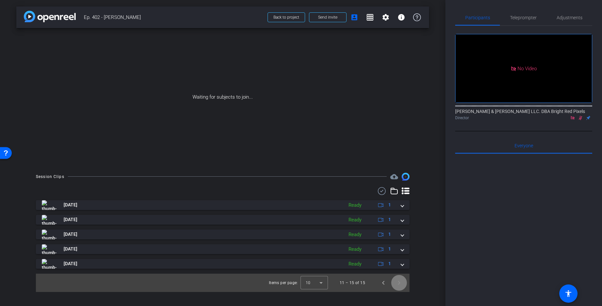
scroll to position [0, 0]
drag, startPoint x: 403, startPoint y: 266, endPoint x: 400, endPoint y: 256, distance: 9.9
click at [403, 266] on span at bounding box center [402, 263] width 3 height 7
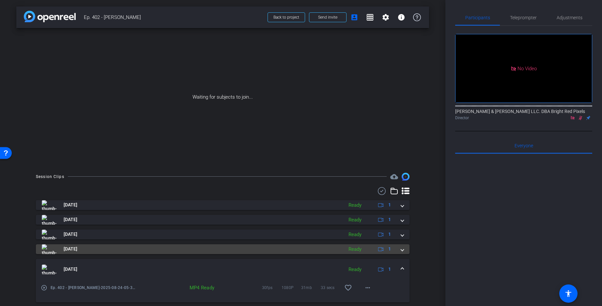
click at [401, 250] on span at bounding box center [402, 248] width 3 height 7
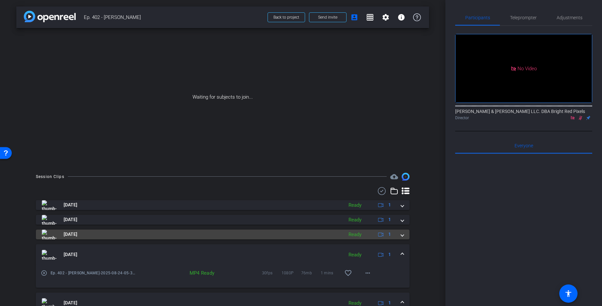
click at [402, 237] on span at bounding box center [402, 234] width 3 height 7
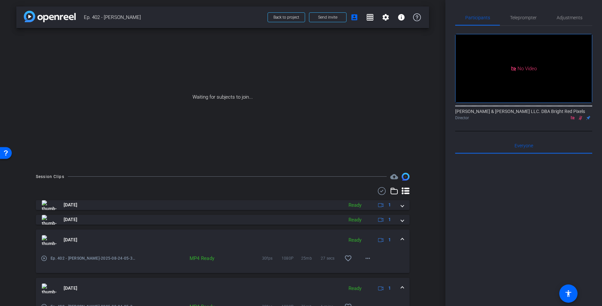
scroll to position [0, 0]
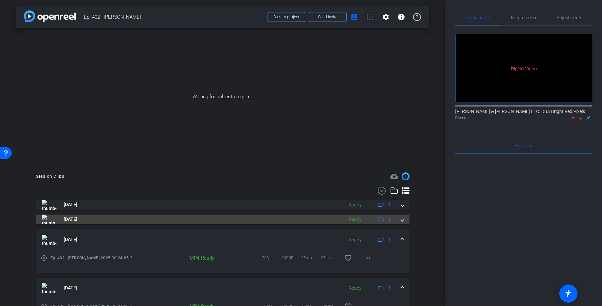
click at [403, 220] on span at bounding box center [402, 219] width 3 height 7
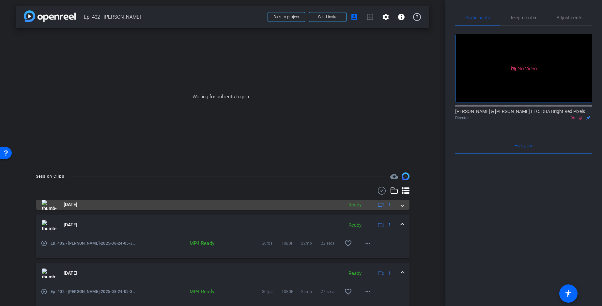
click at [403, 207] on span at bounding box center [402, 204] width 3 height 7
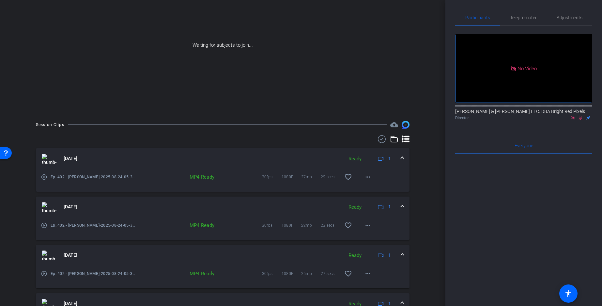
scroll to position [116, 0]
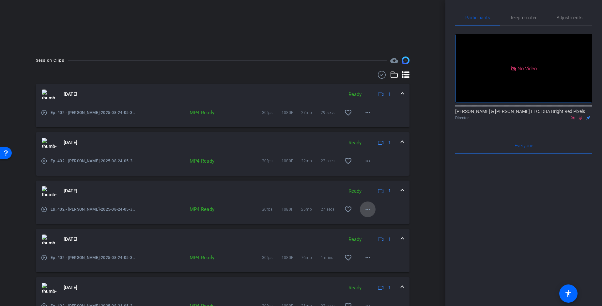
click at [365, 207] on mat-icon "more_horiz" at bounding box center [368, 209] width 8 height 8
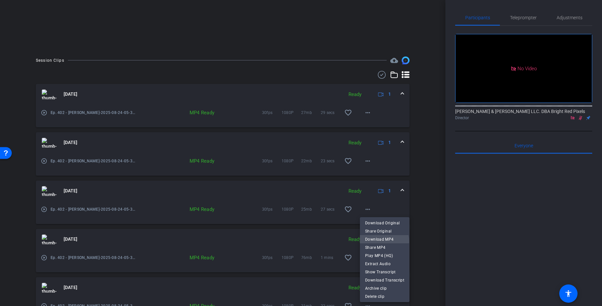
drag, startPoint x: 379, startPoint y: 241, endPoint x: 376, endPoint y: 239, distance: 3.7
click at [379, 241] on span "Download MP4" at bounding box center [384, 239] width 39 height 8
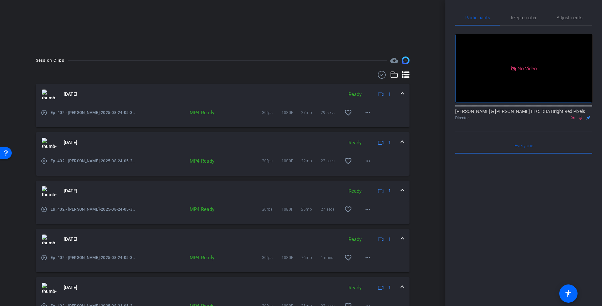
scroll to position [154, 0]
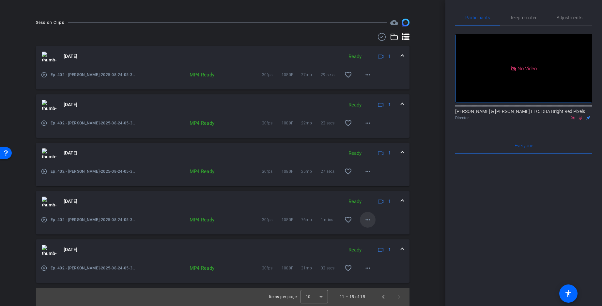
click at [365, 220] on mat-icon "more_horiz" at bounding box center [368, 220] width 8 height 8
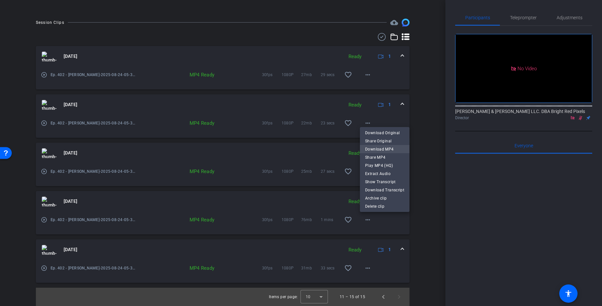
click at [383, 149] on span "Download MP4" at bounding box center [384, 149] width 39 height 8
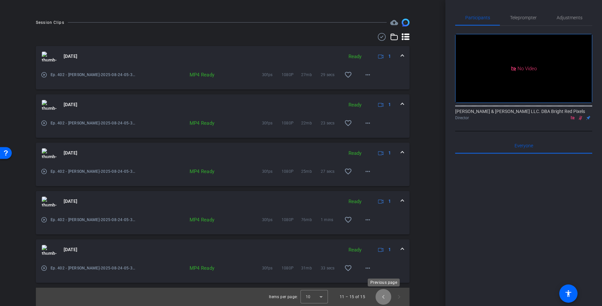
click at [383, 296] on span "Previous page" at bounding box center [384, 297] width 16 height 16
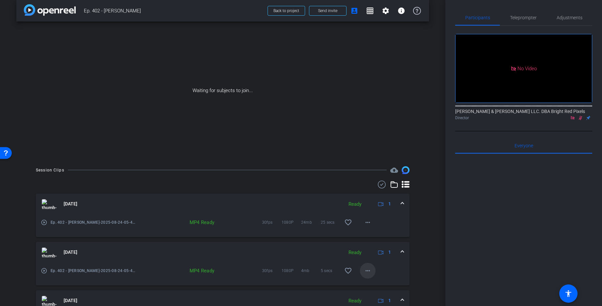
scroll to position [0, 0]
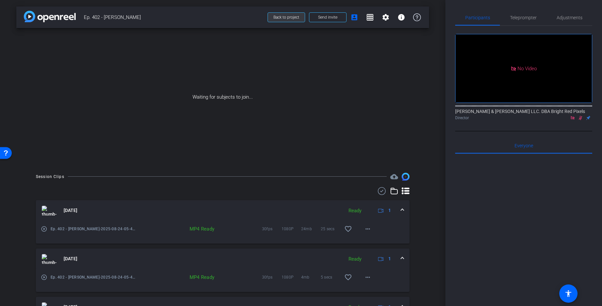
click at [281, 19] on span "Back to project" at bounding box center [286, 17] width 26 height 5
